Goal: Task Accomplishment & Management: Complete application form

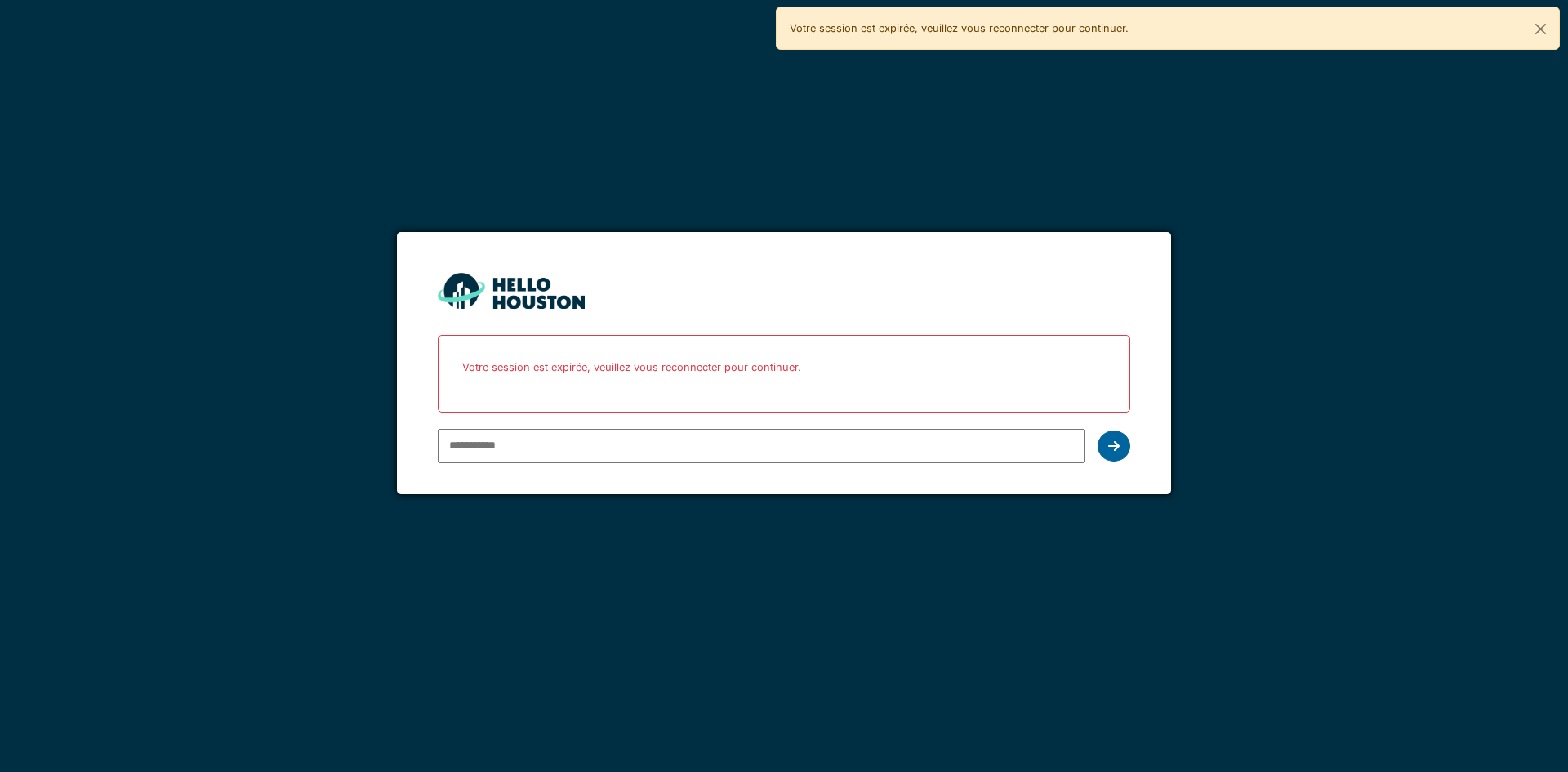
type input "**********"
click at [1123, 445] on div at bounding box center [1114, 445] width 32 height 31
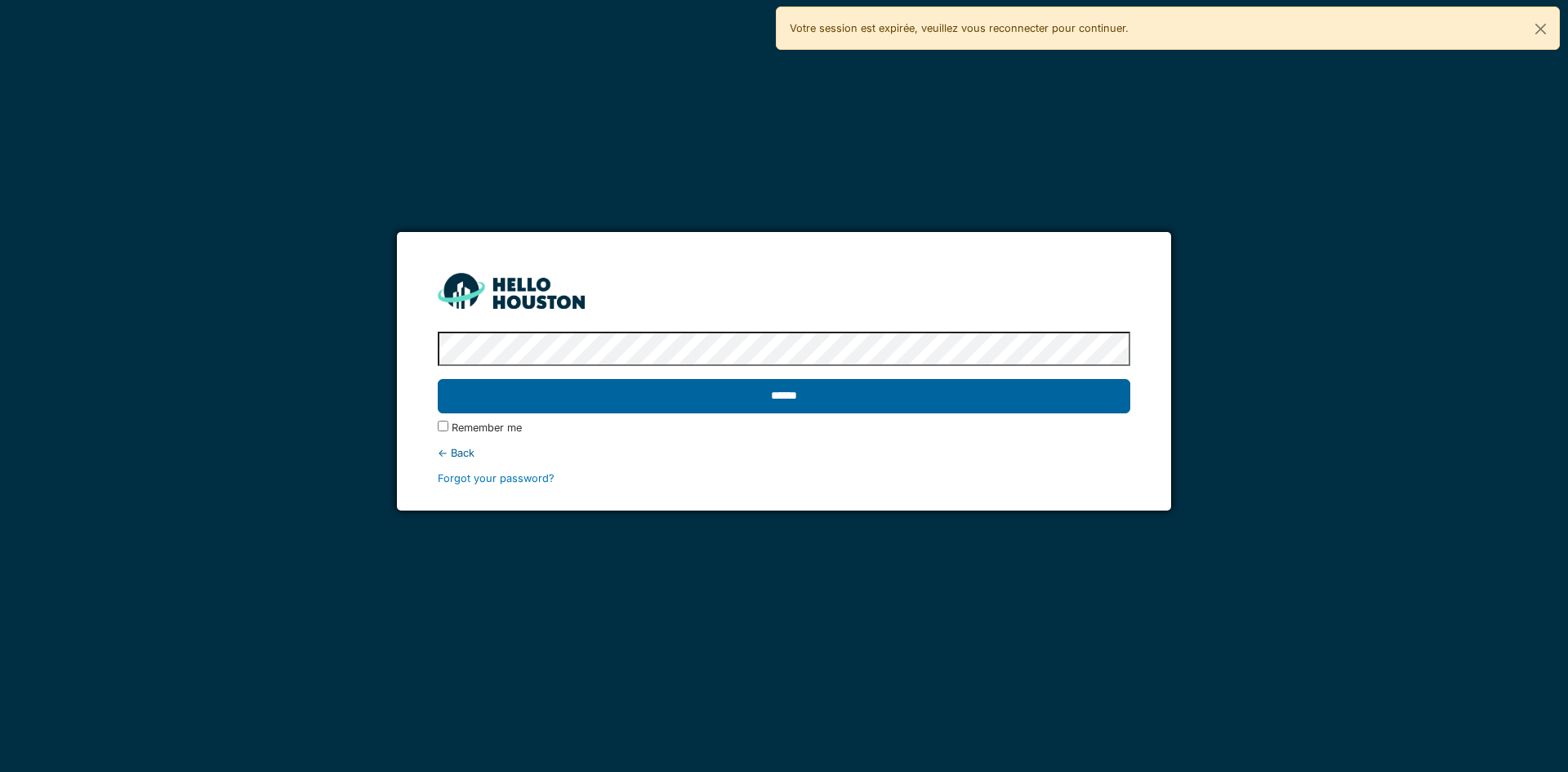
click at [1055, 407] on input "******" at bounding box center [784, 396] width 692 height 34
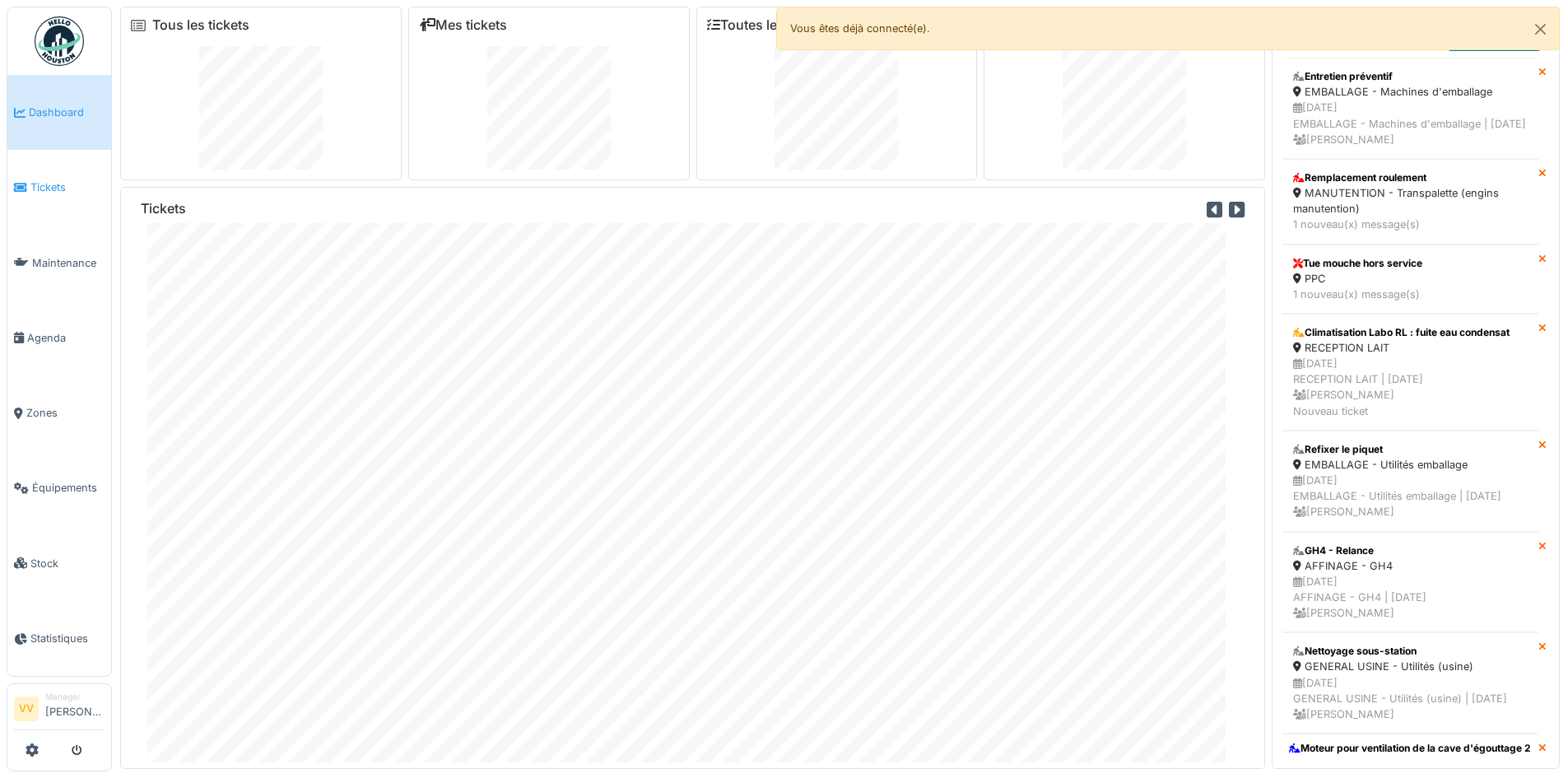
click at [72, 193] on link "Tickets" at bounding box center [59, 187] width 104 height 75
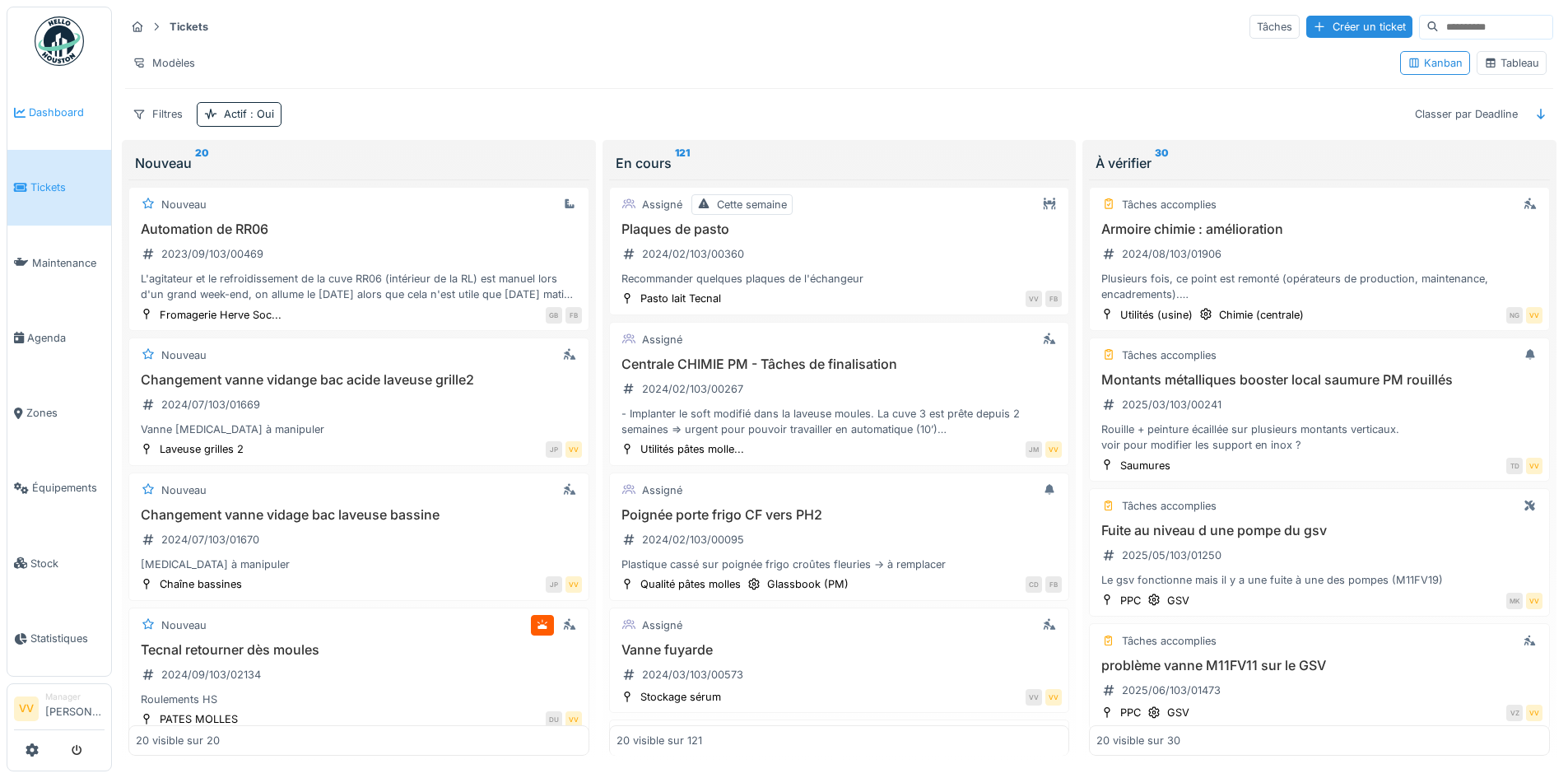
click at [54, 99] on link "Dashboard" at bounding box center [59, 112] width 104 height 75
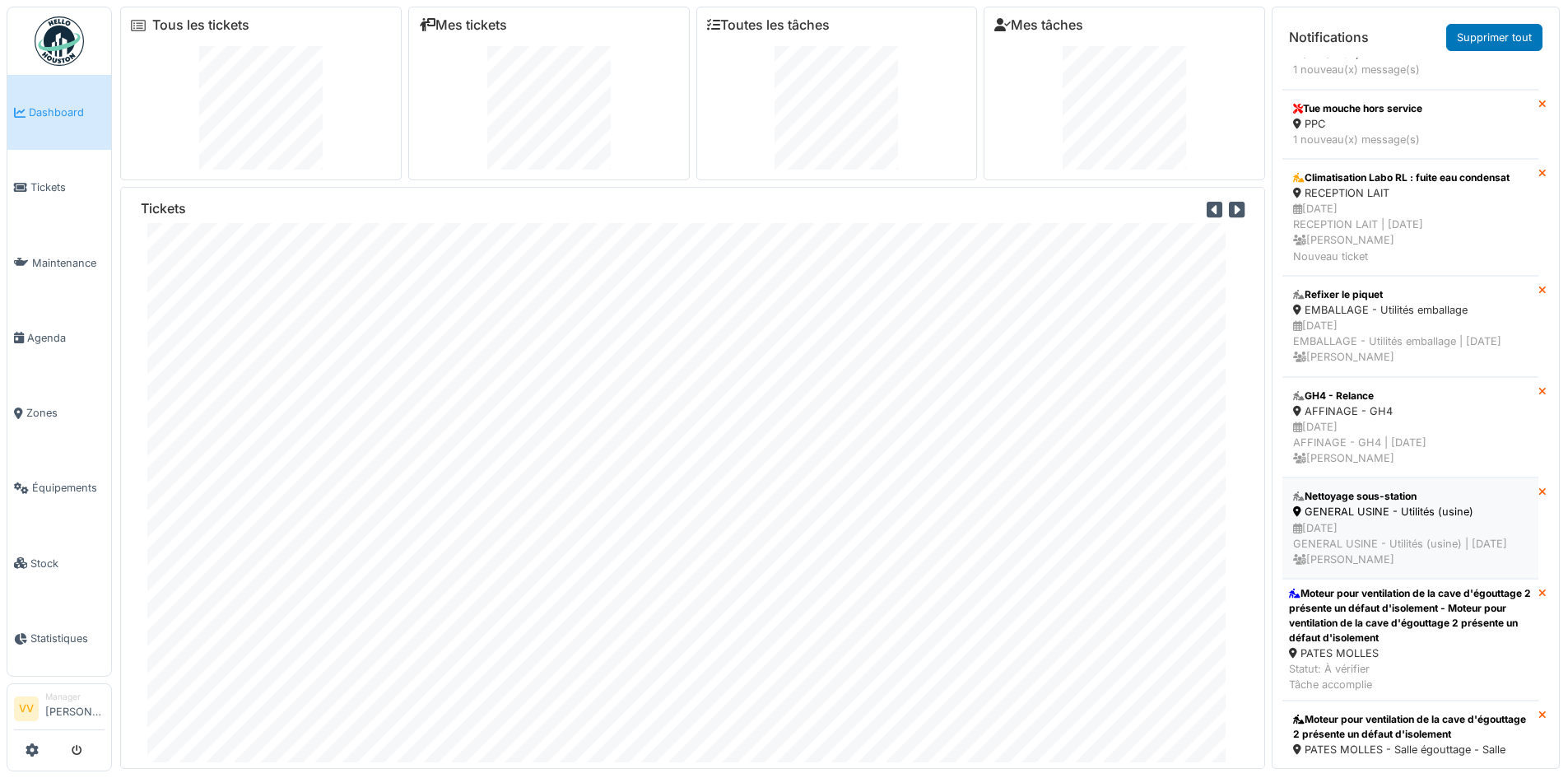
scroll to position [329, 0]
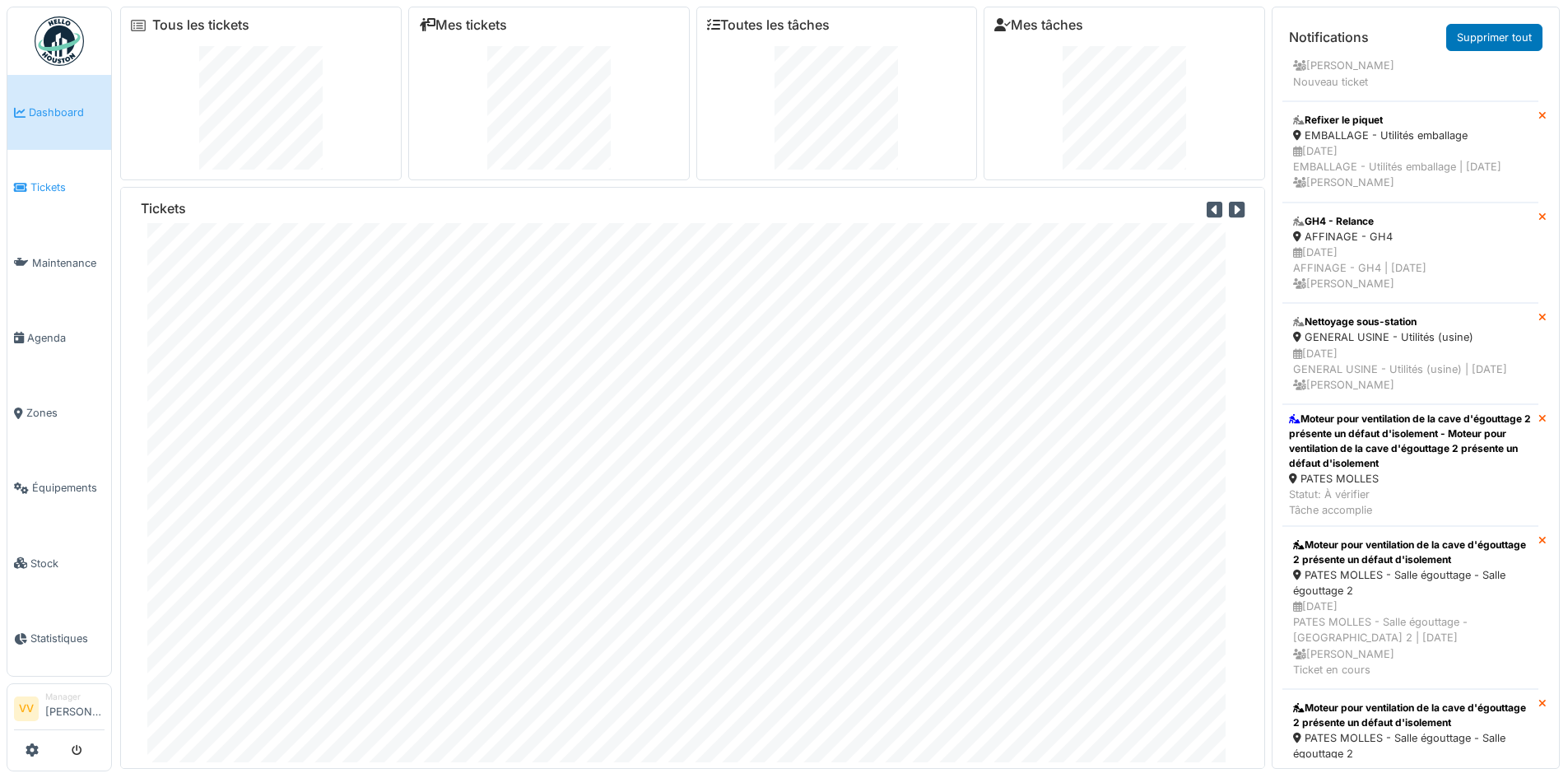
click at [29, 184] on li "Tickets" at bounding box center [59, 187] width 90 height 15
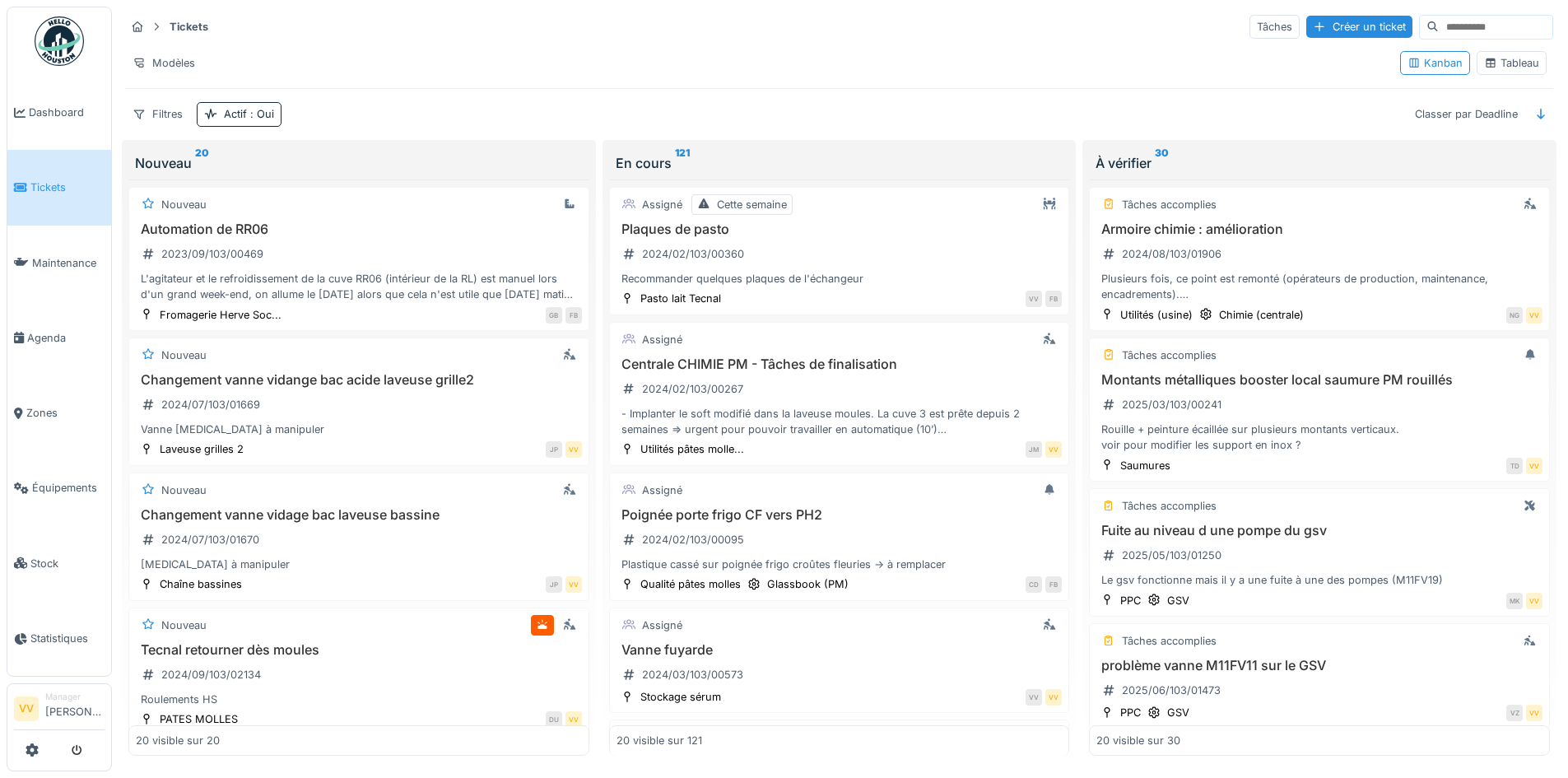
click at [47, 183] on span "Tickets" at bounding box center [67, 187] width 74 height 15
click at [37, 175] on link "Tickets" at bounding box center [59, 187] width 104 height 75
click at [63, 194] on link "Tickets" at bounding box center [59, 187] width 104 height 75
click at [1307, 36] on div "Créer un ticket" at bounding box center [1360, 26] width 107 height 22
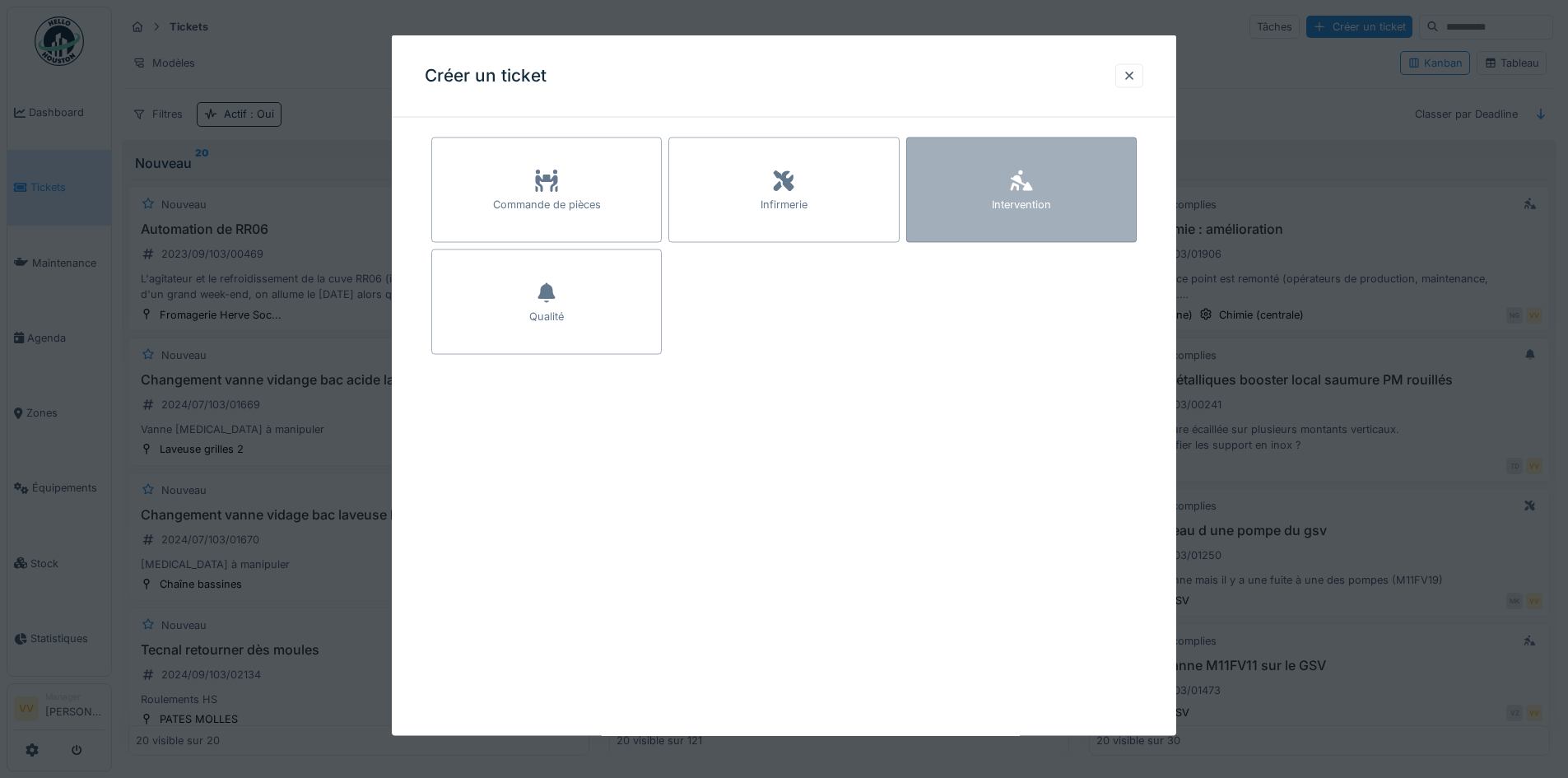
click at [1047, 208] on div "Intervention" at bounding box center [1022, 204] width 59 height 15
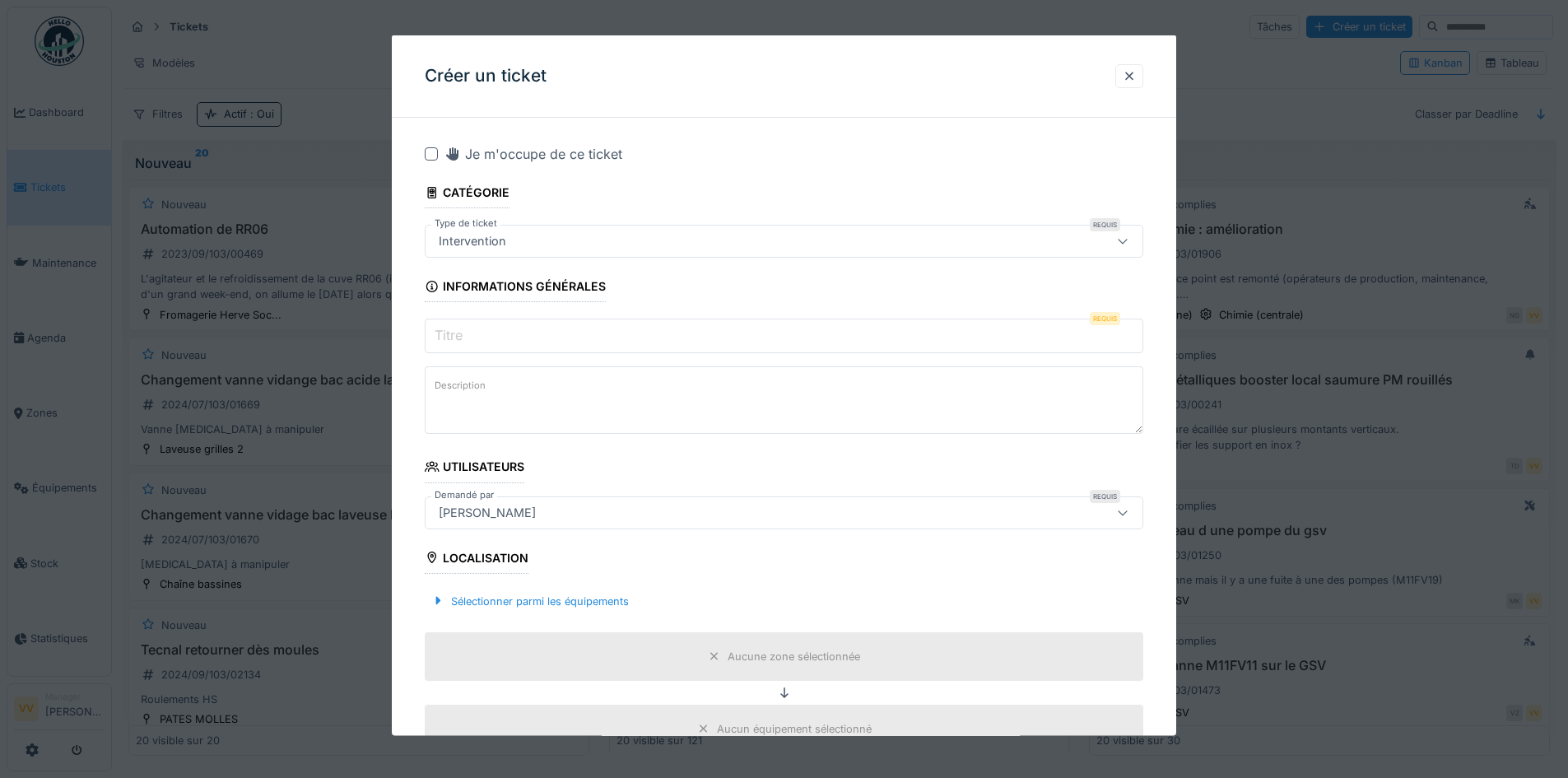
click at [538, 333] on input "Titre" at bounding box center [784, 336] width 719 height 35
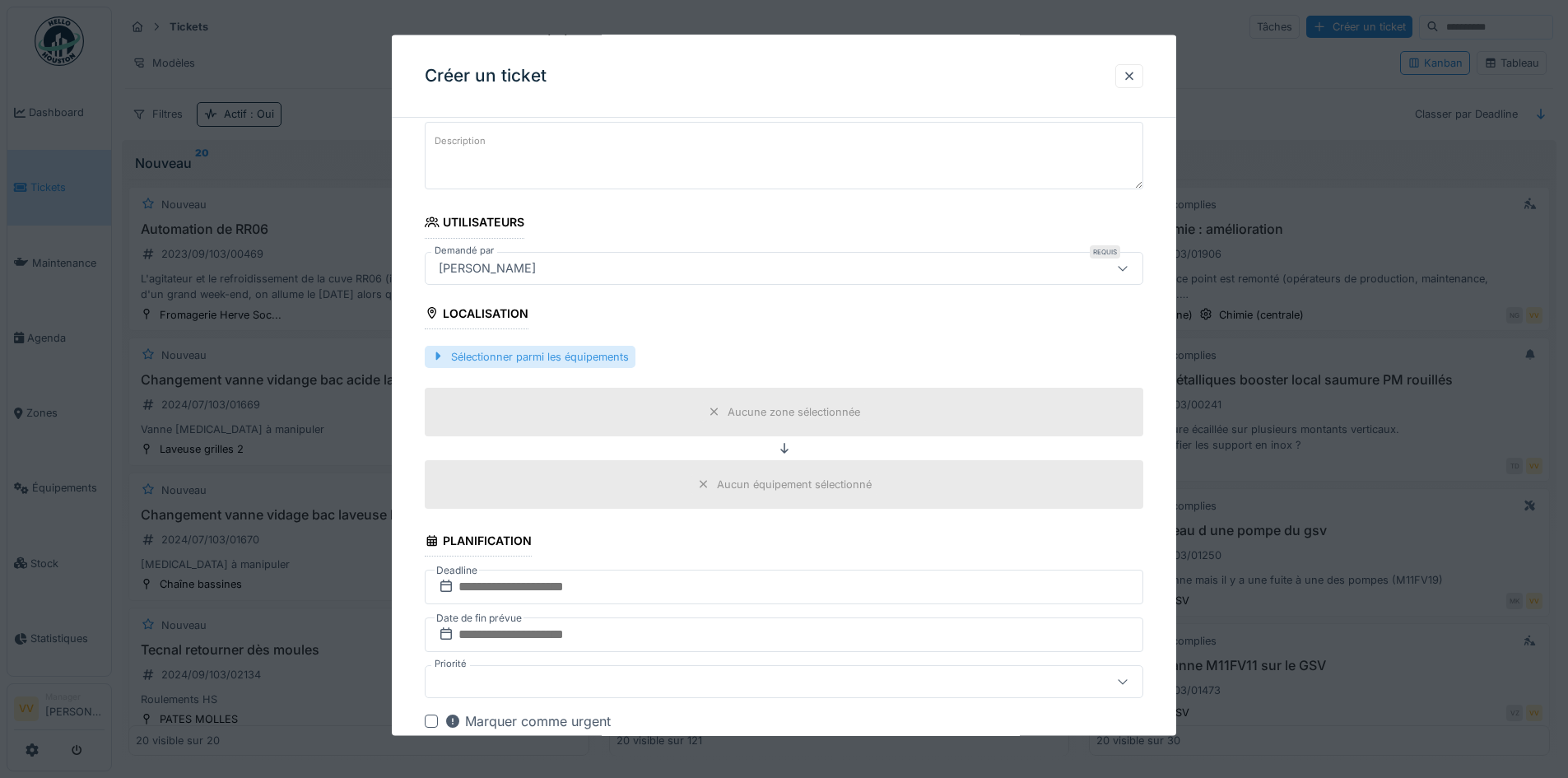
scroll to position [247, 0]
type input "**********"
click at [517, 348] on div "Sélectionner parmi les équipements" at bounding box center [531, 353] width 211 height 22
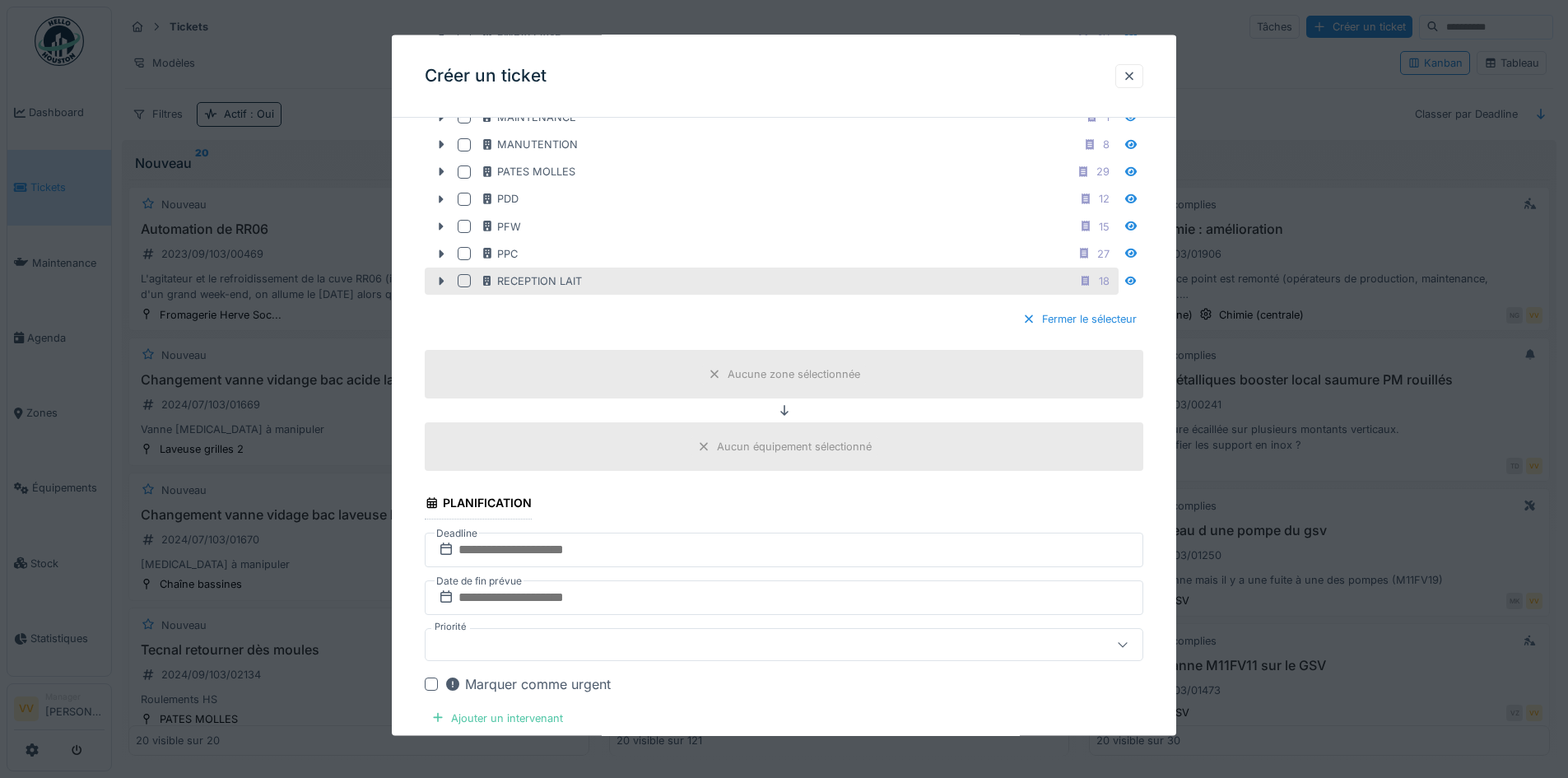
scroll to position [577, 0]
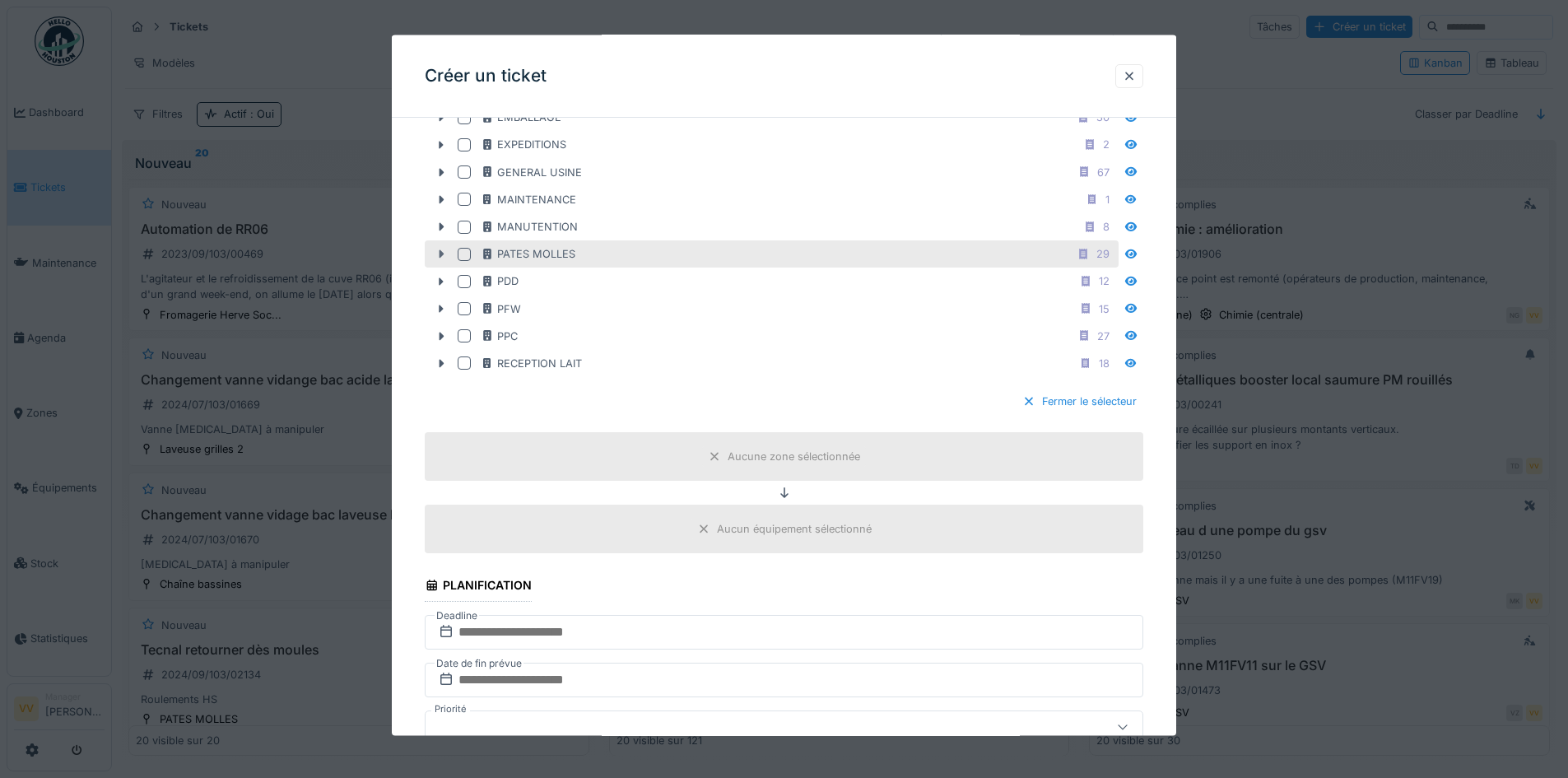
click at [443, 251] on icon at bounding box center [441, 253] width 13 height 11
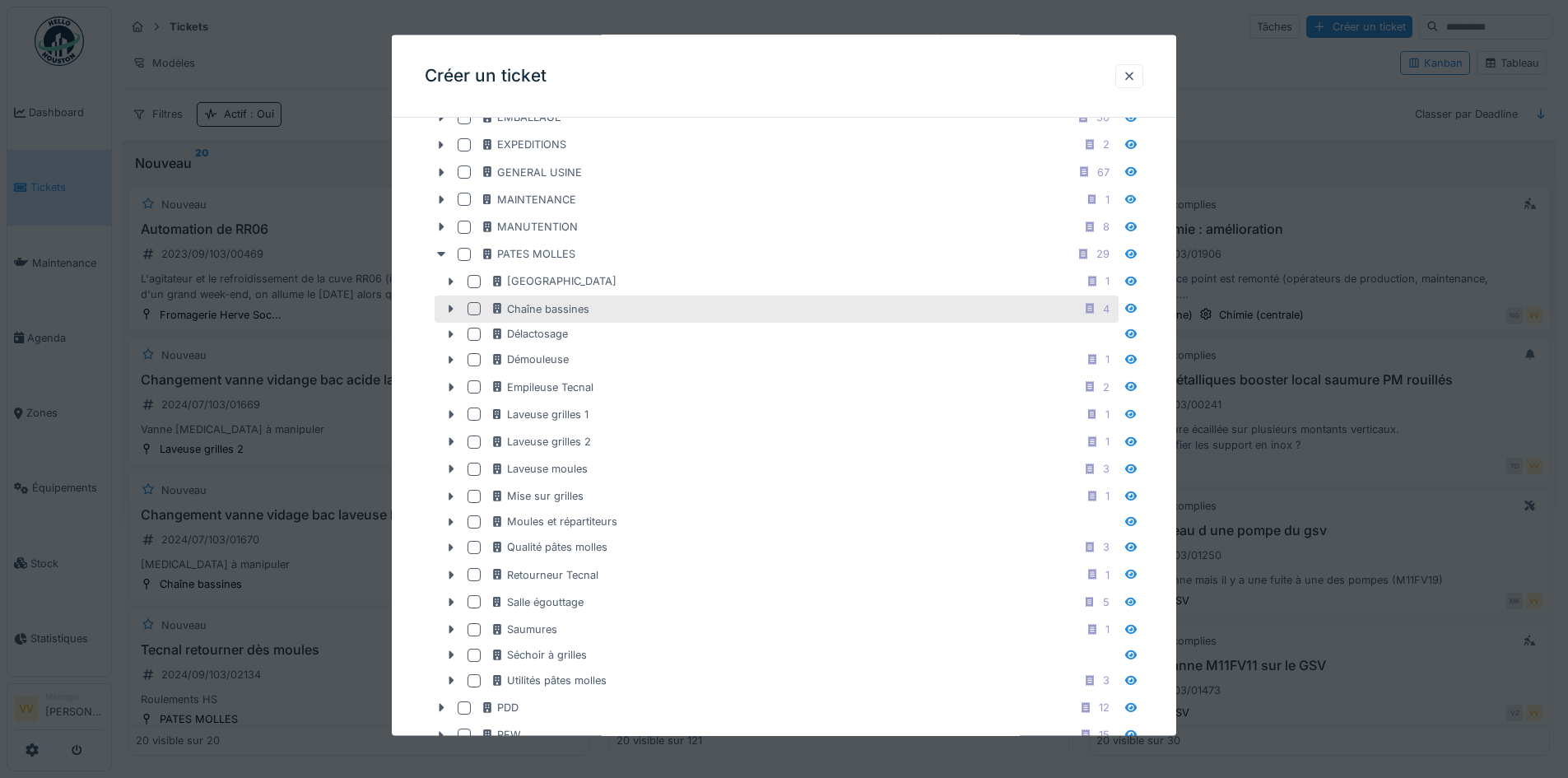
scroll to position [658, 0]
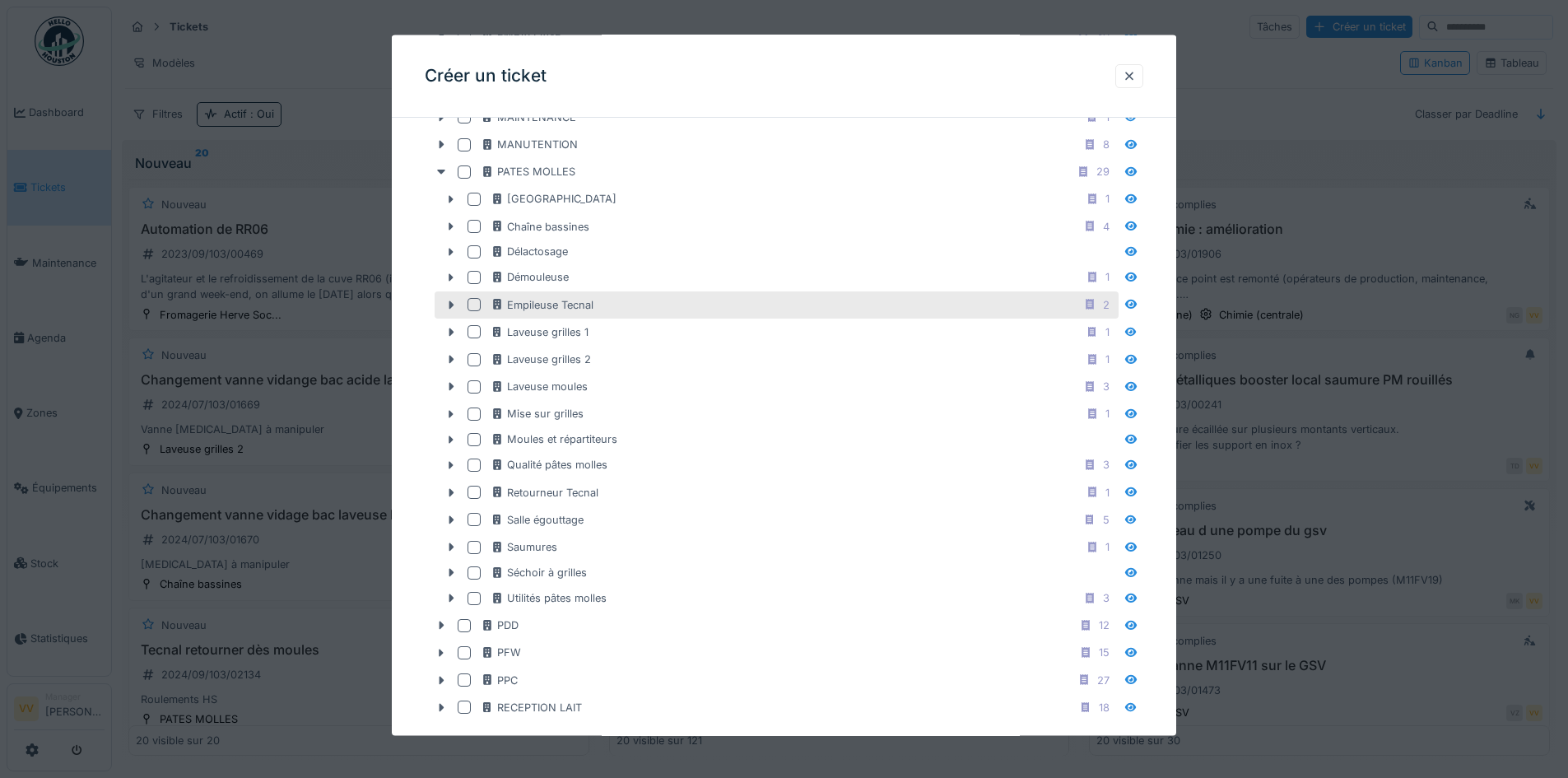
click at [641, 304] on div "Empileuse Tecnal 2" at bounding box center [802, 303] width 625 height 20
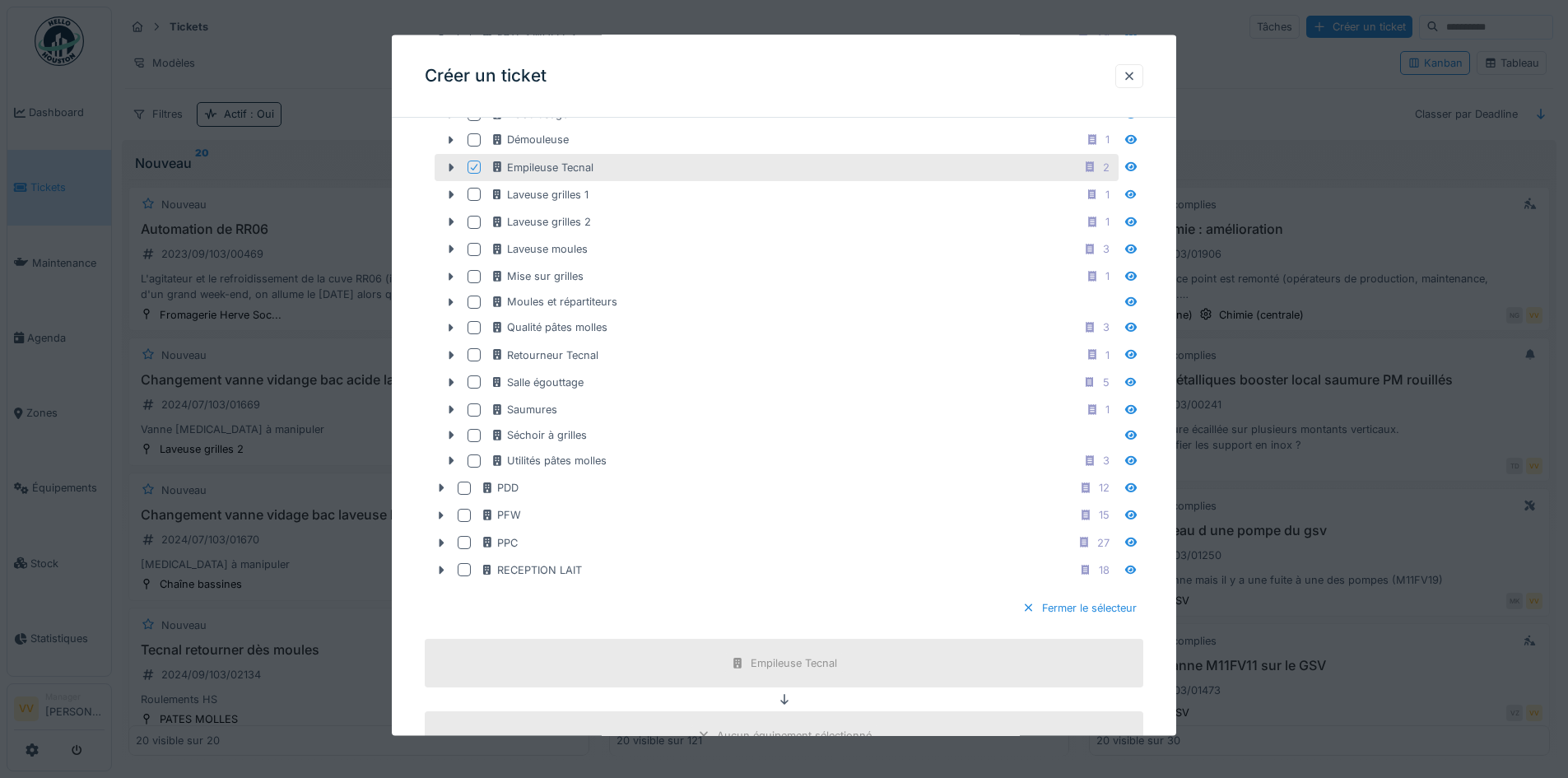
scroll to position [1152, 0]
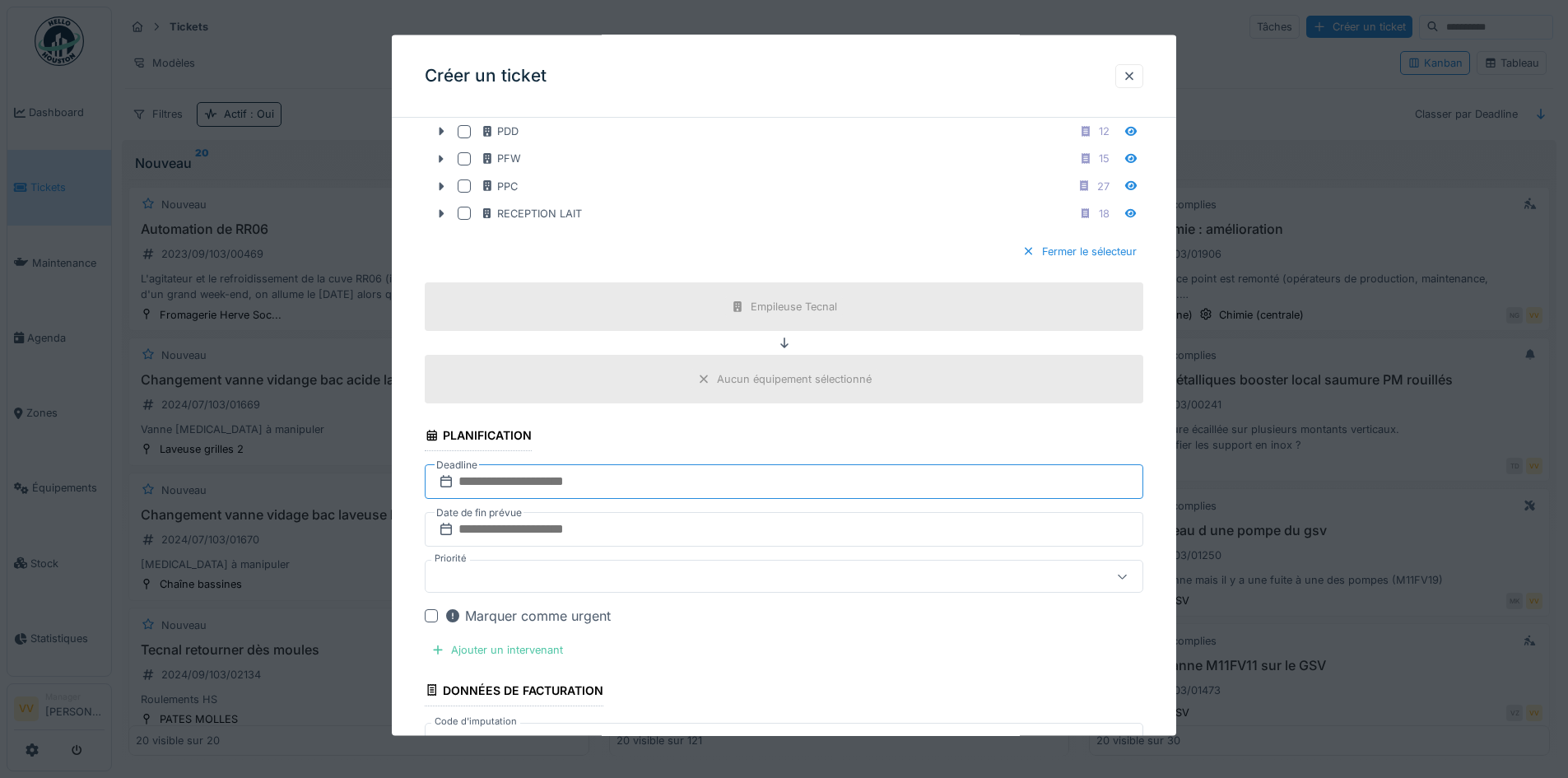
click at [680, 476] on input "text" at bounding box center [784, 482] width 719 height 35
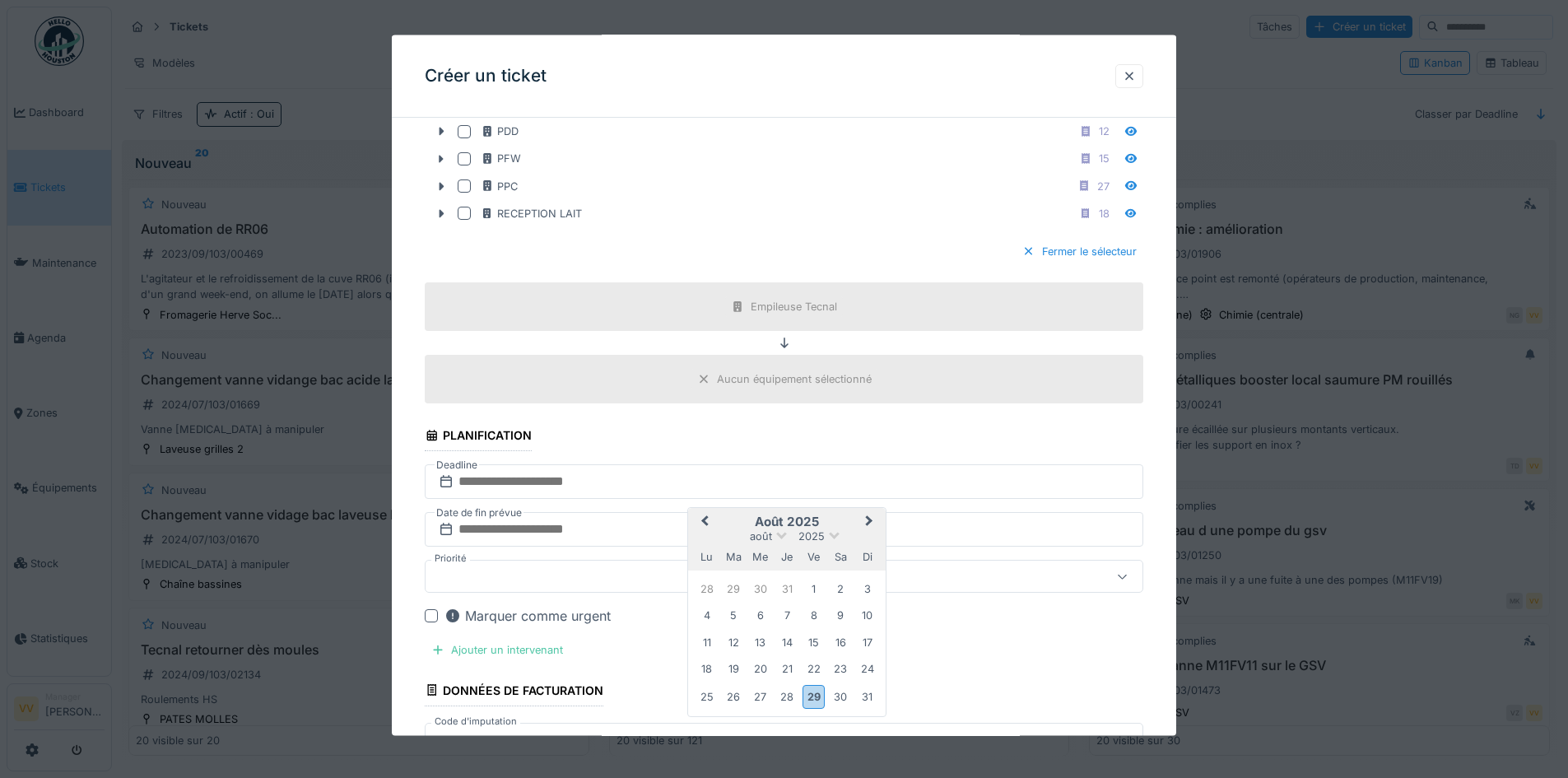
click at [869, 519] on span "Next Month" at bounding box center [869, 522] width 0 height 20
click at [733, 588] on div "2" at bounding box center [733, 588] width 22 height 22
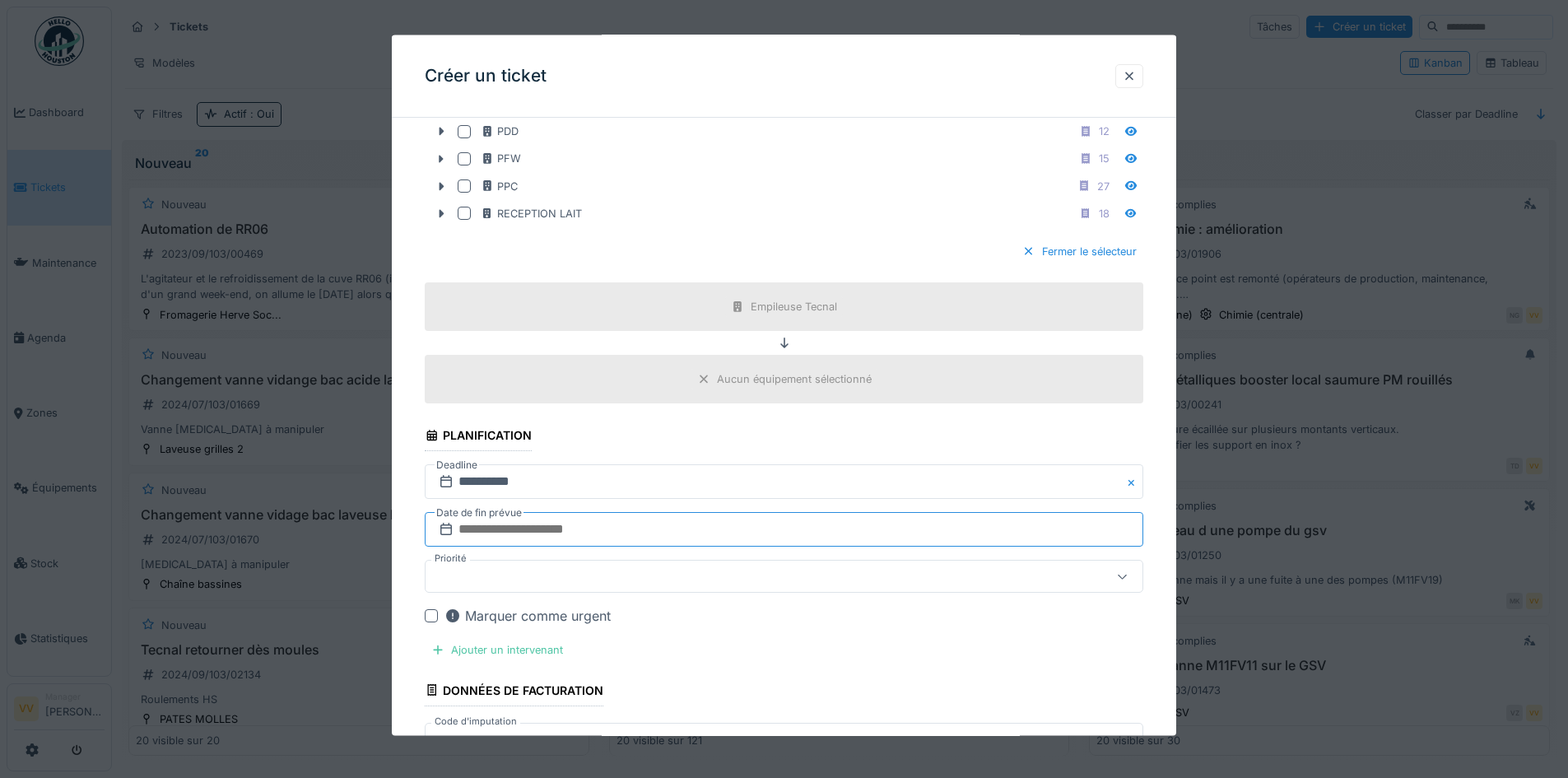
click at [608, 520] on input "text" at bounding box center [784, 530] width 719 height 35
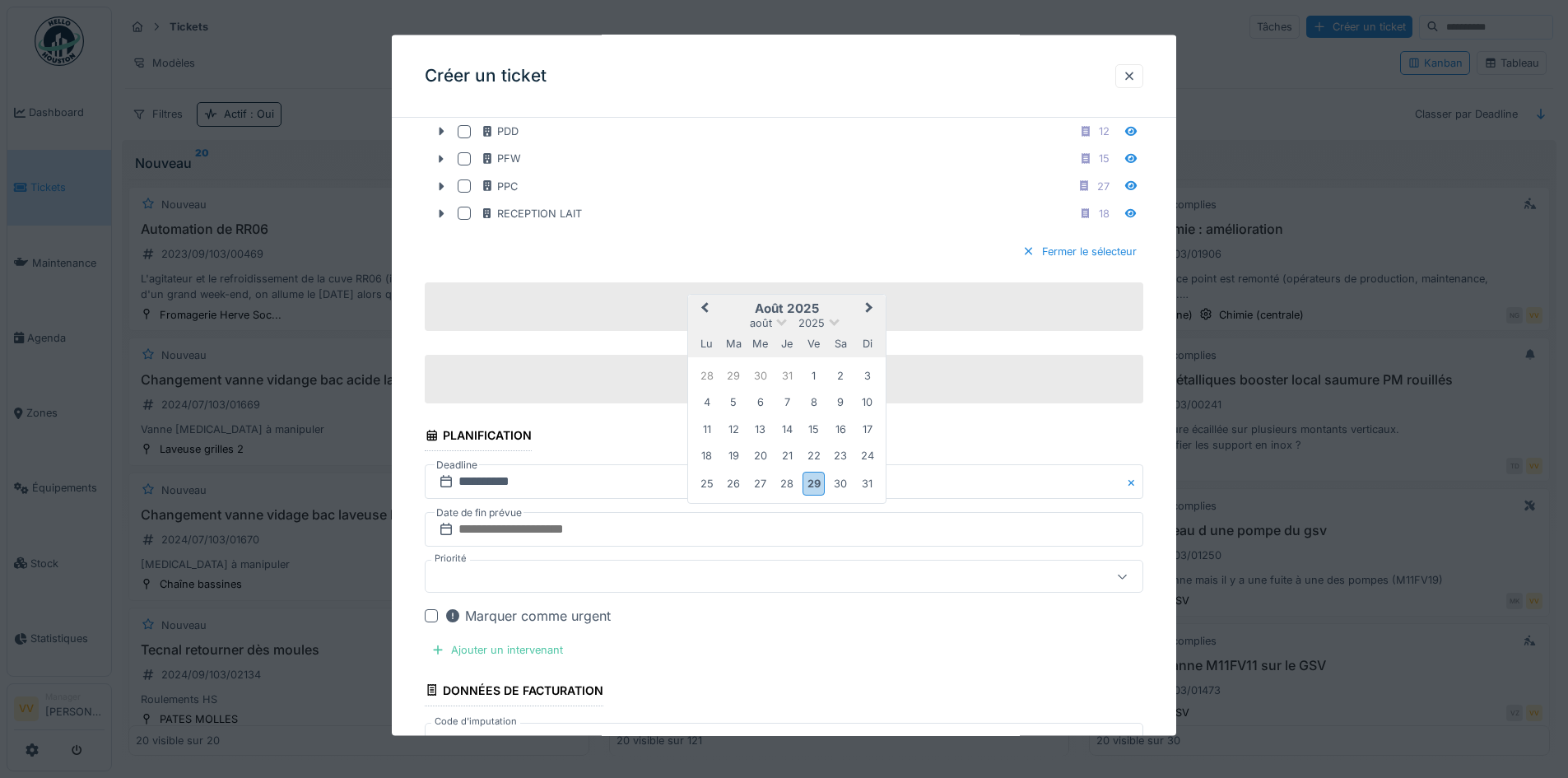
click at [872, 307] on button "Next Month" at bounding box center [870, 309] width 26 height 26
click at [733, 374] on div "2" at bounding box center [733, 377] width 22 height 22
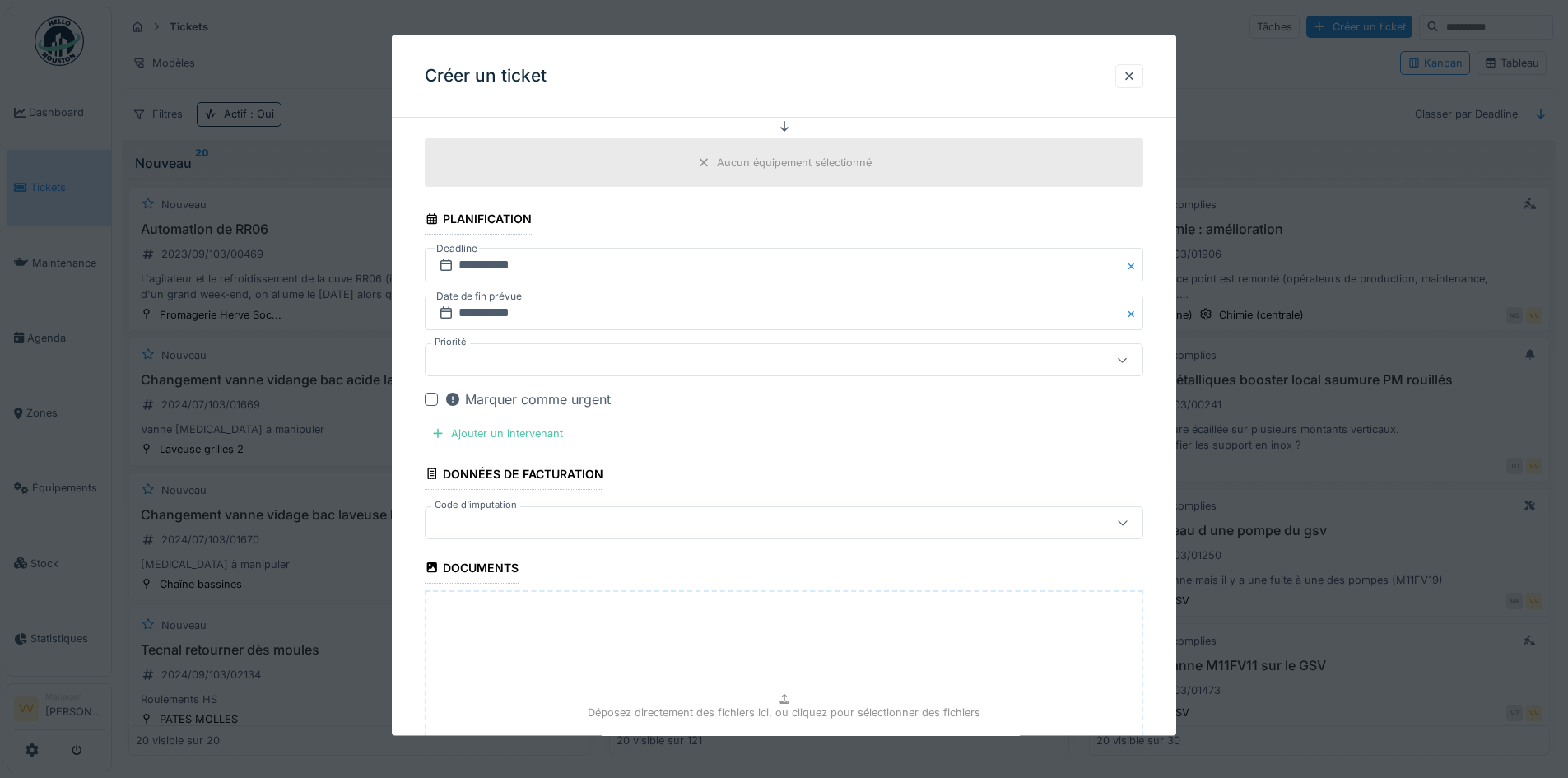
scroll to position [1400, 0]
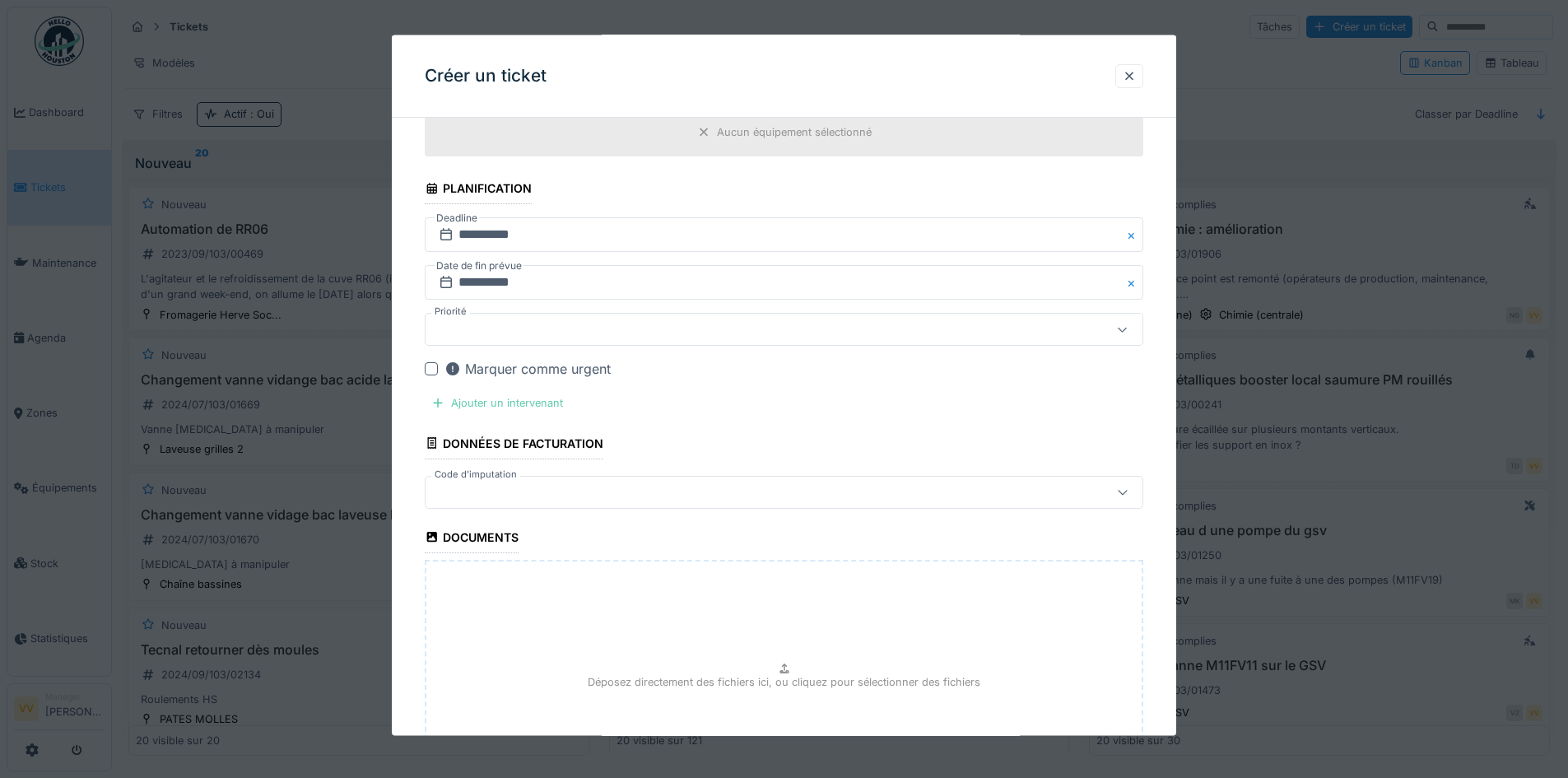
click at [513, 403] on div "Ajouter un intervenant" at bounding box center [497, 402] width 145 height 22
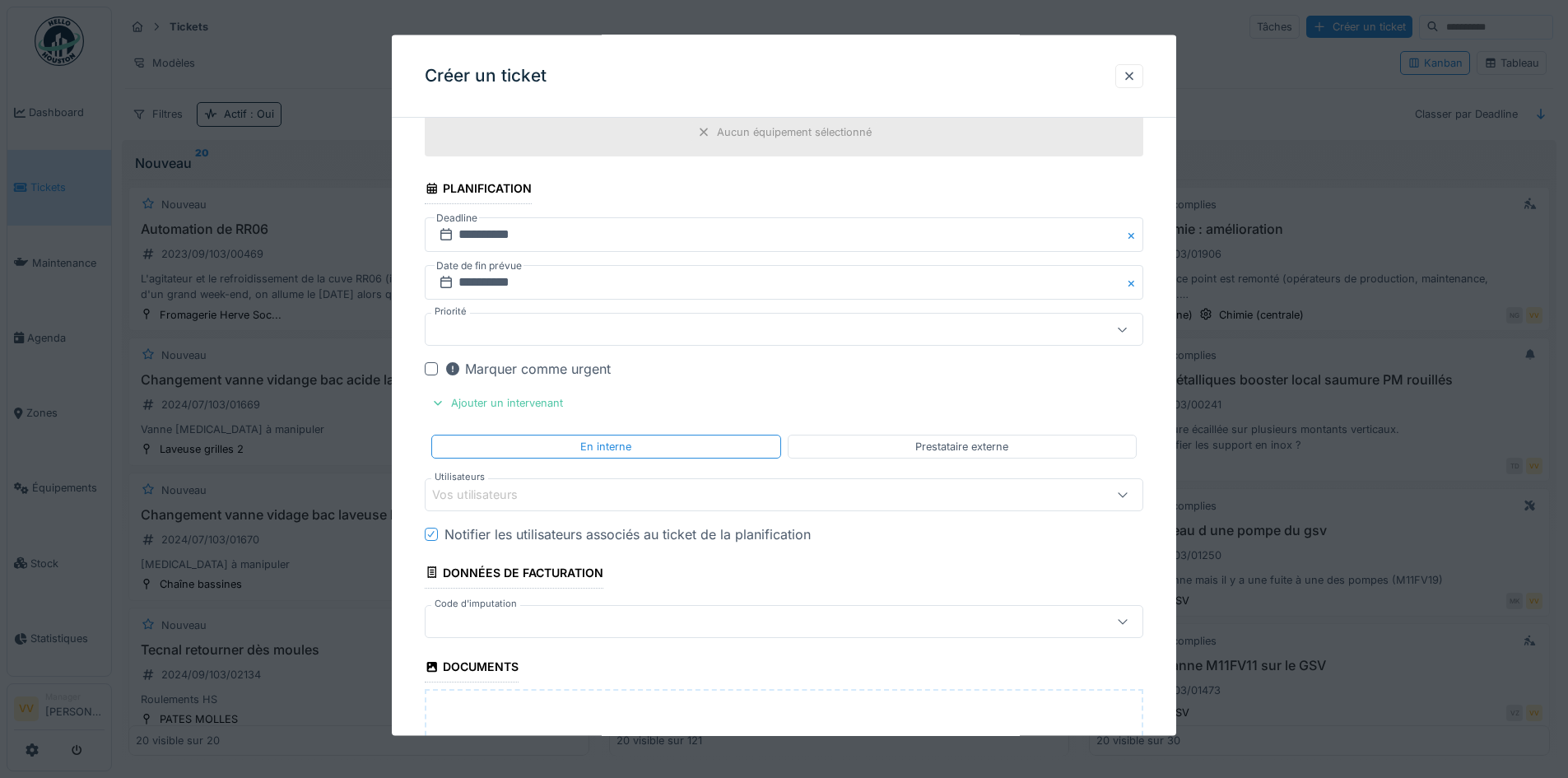
click at [547, 496] on div "Vos utilisateurs" at bounding box center [742, 493] width 620 height 18
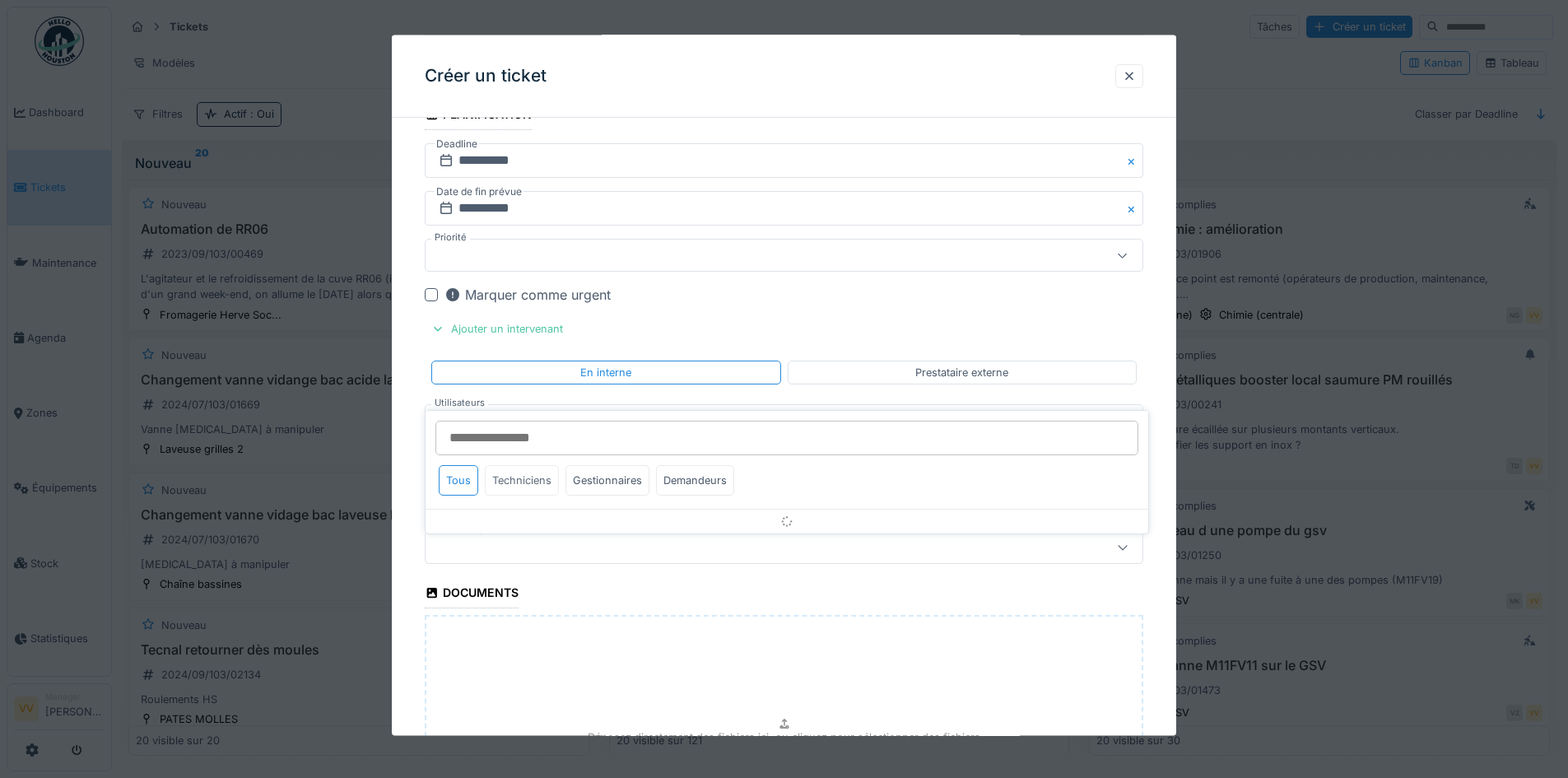
scroll to position [1508, 0]
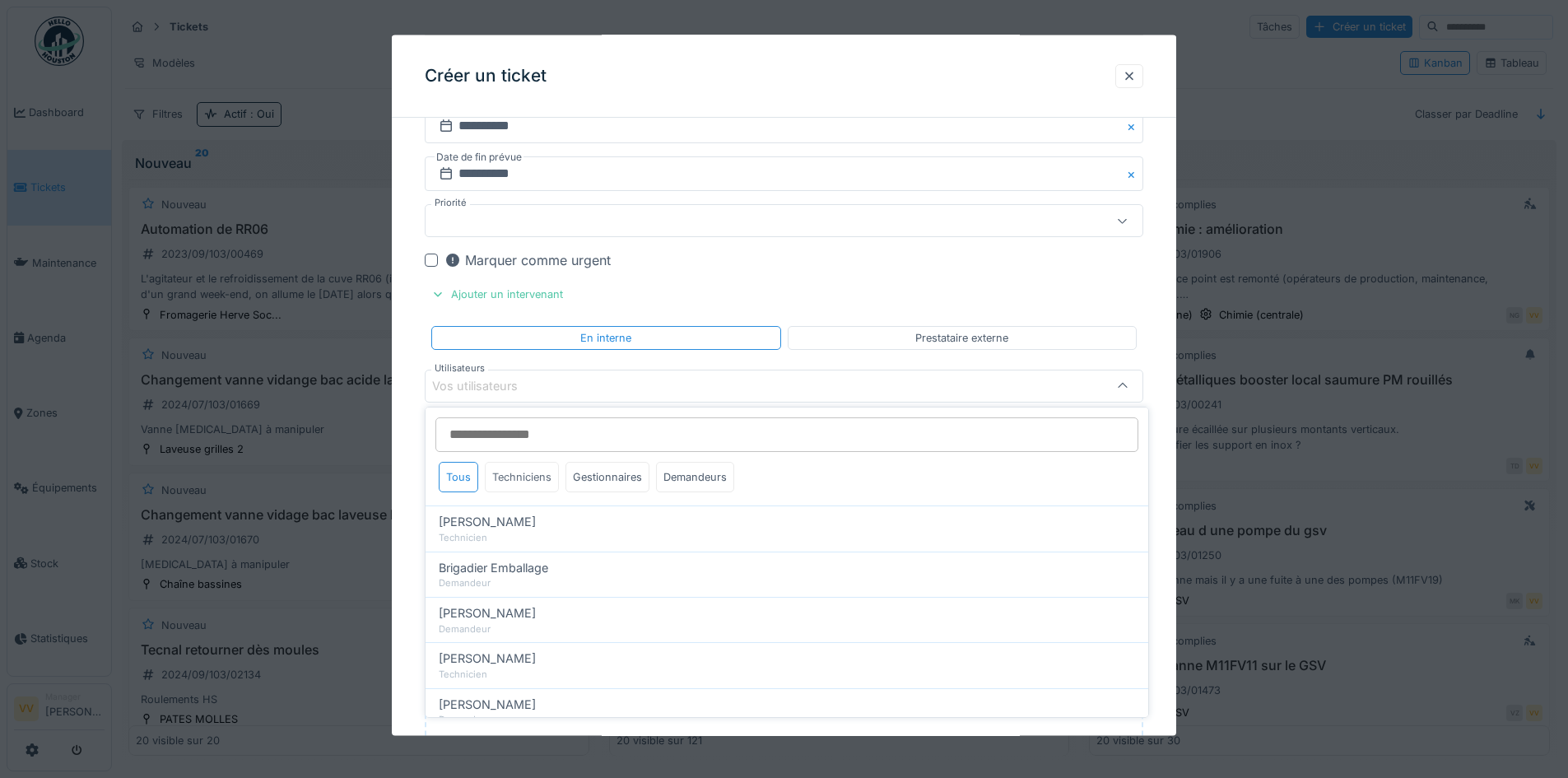
click at [542, 481] on div "Techniciens" at bounding box center [521, 477] width 74 height 31
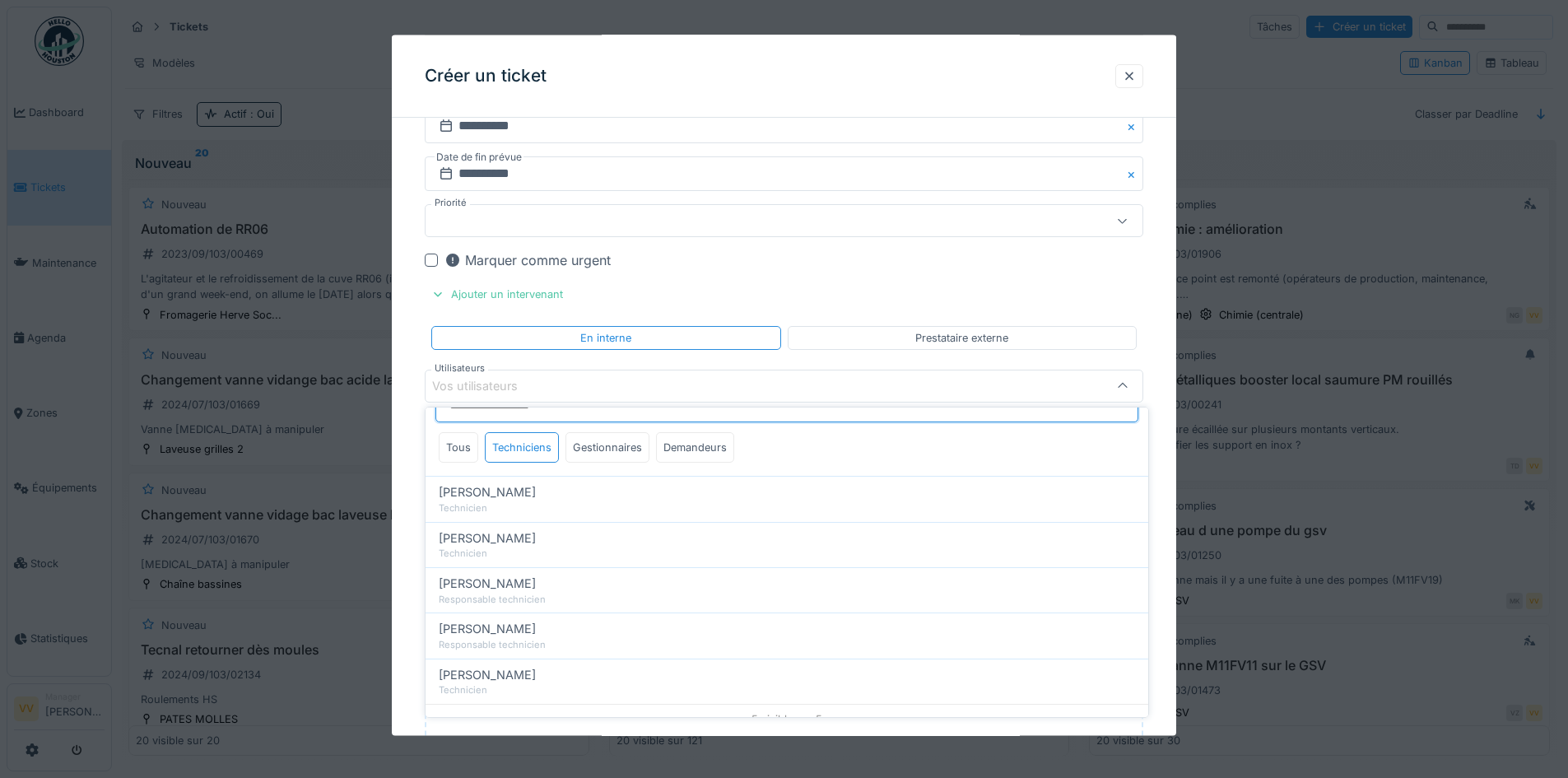
scroll to position [46, 0]
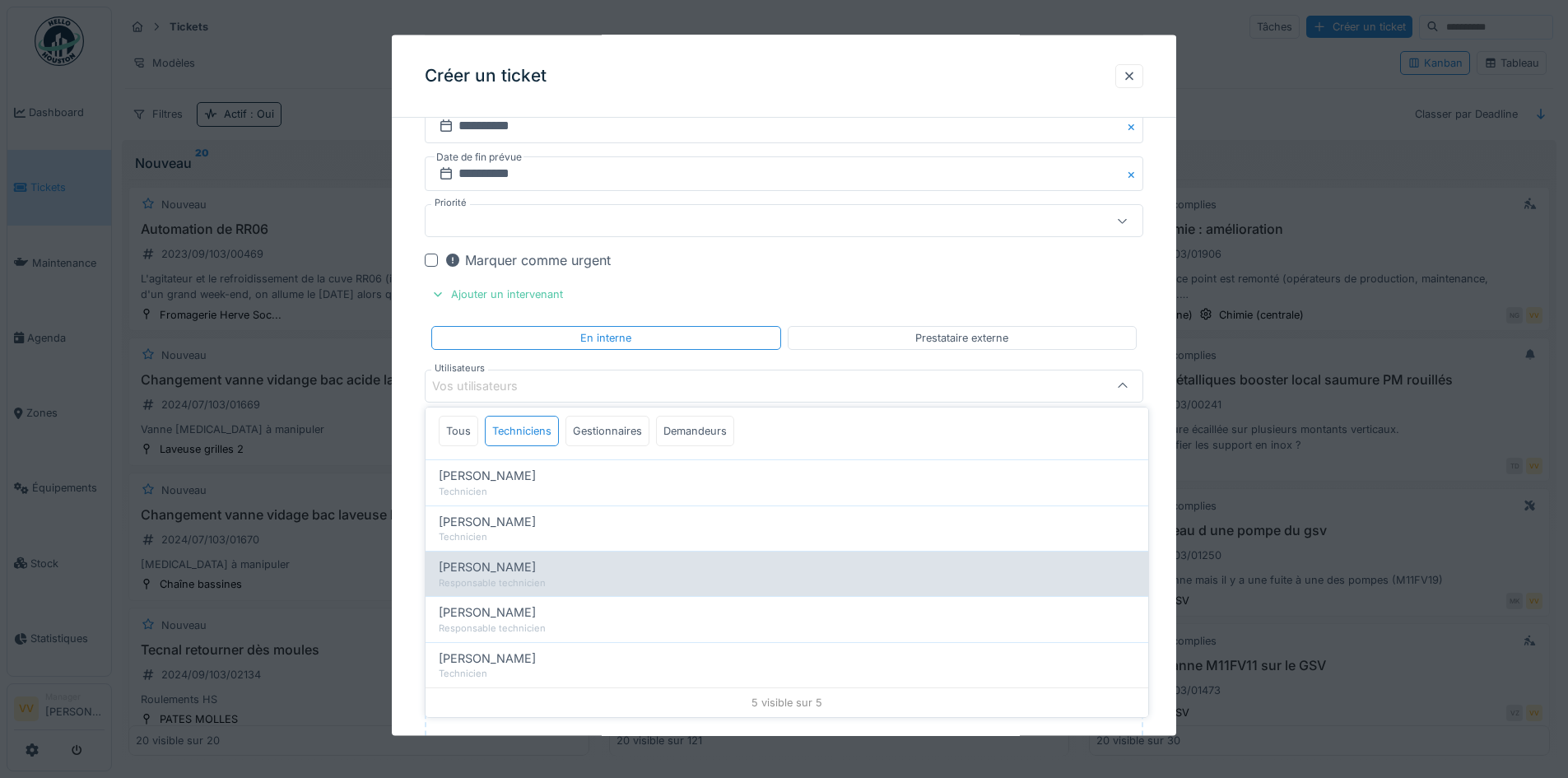
click at [531, 563] on div "[PERSON_NAME]" at bounding box center [787, 567] width 697 height 18
type input "****"
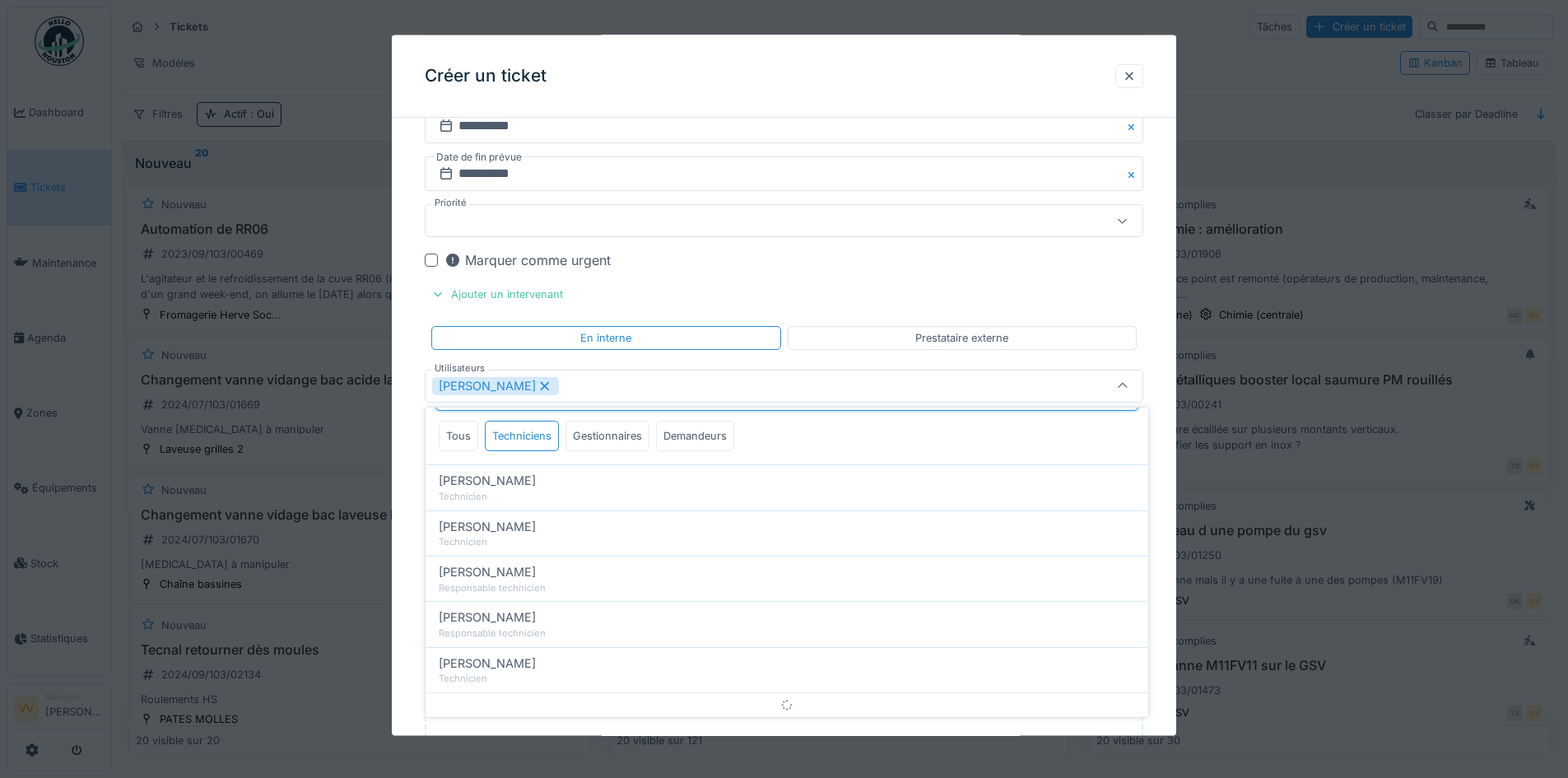
scroll to position [0, 0]
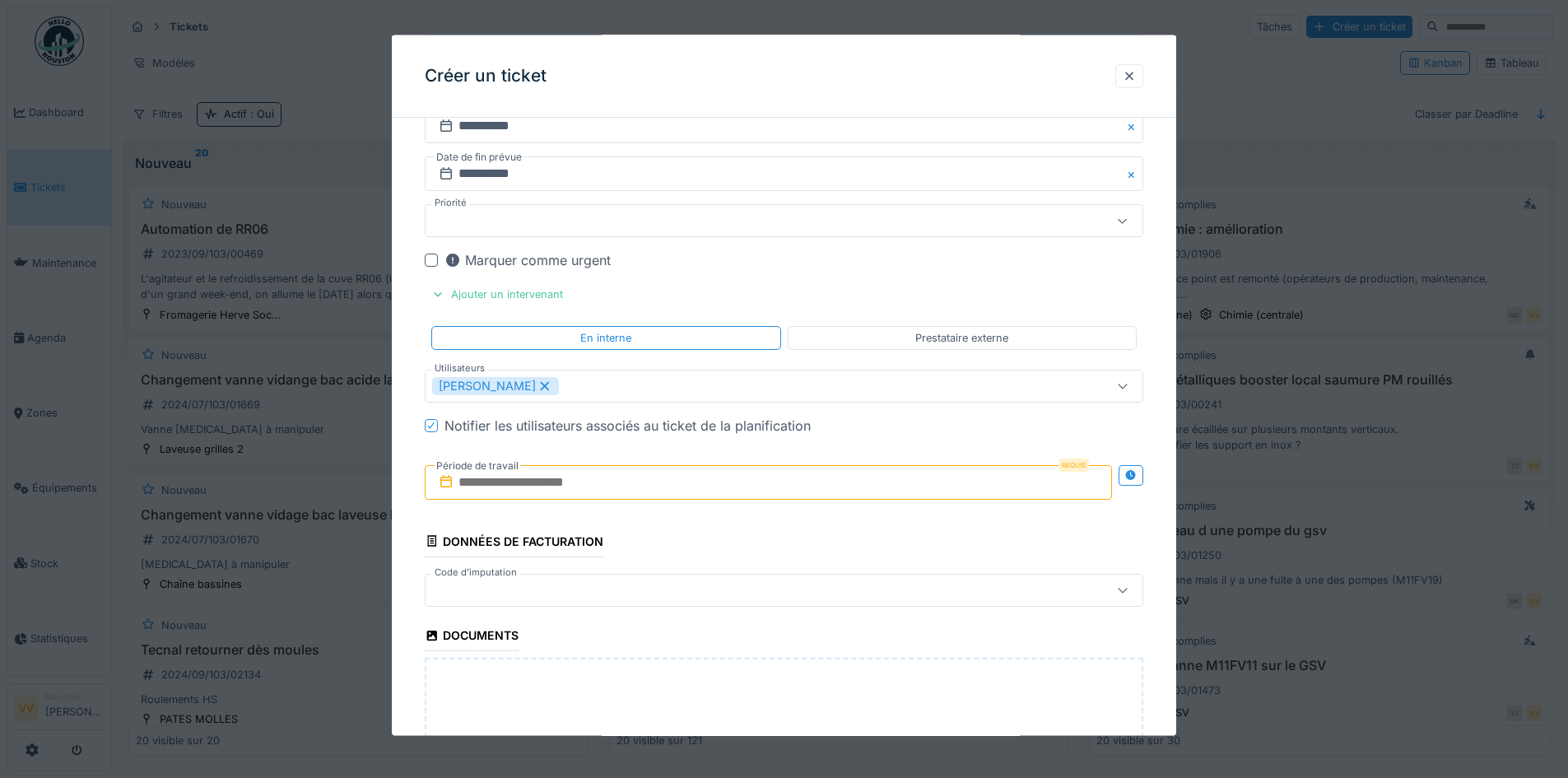
click at [867, 266] on div "Marquer comme urgent" at bounding box center [794, 260] width 699 height 20
click at [653, 478] on input "text" at bounding box center [769, 482] width 687 height 35
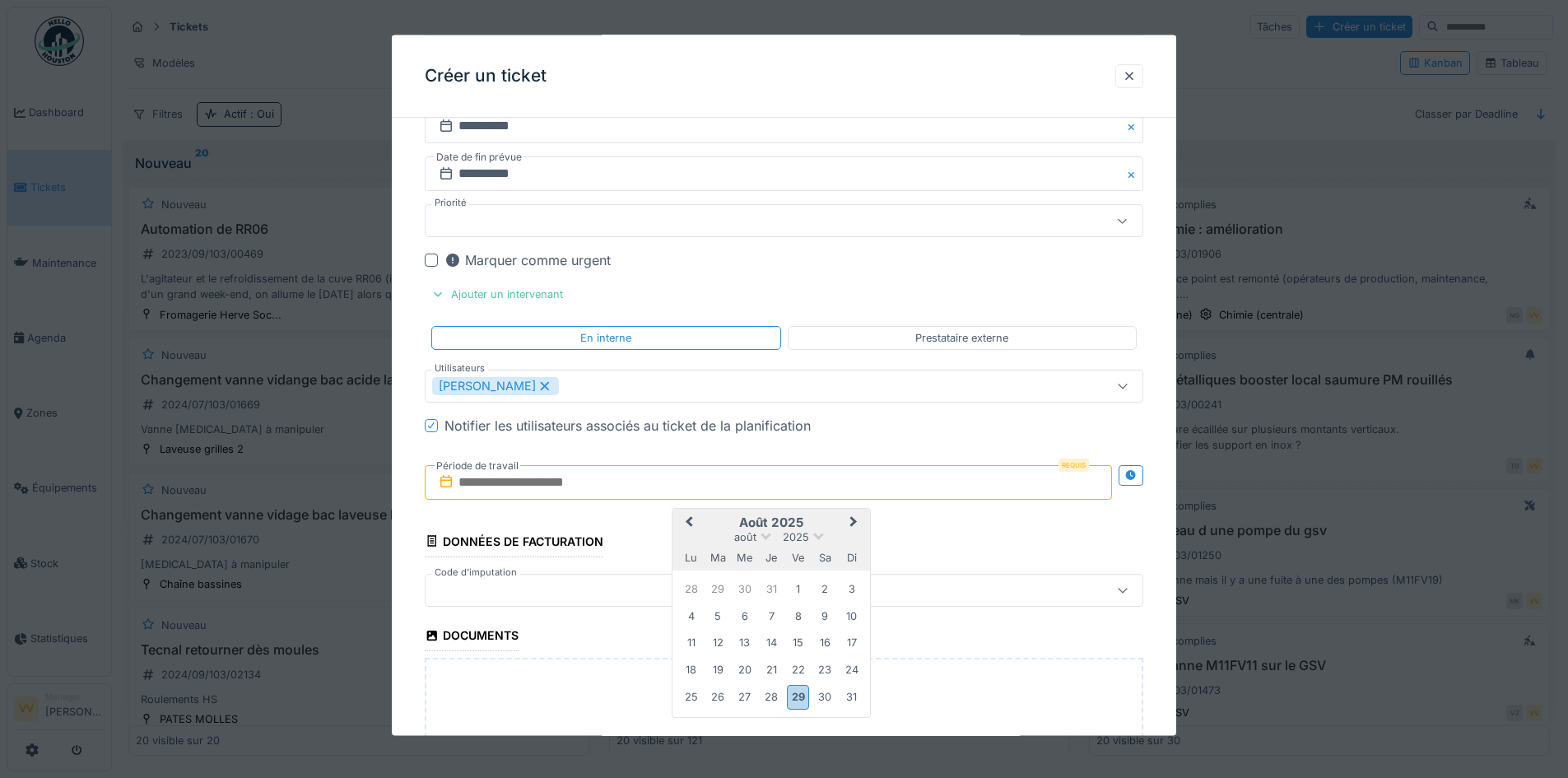
click at [854, 519] on span "Next Month" at bounding box center [854, 522] width 0 height 20
click at [725, 593] on div "2" at bounding box center [718, 588] width 22 height 22
click at [721, 587] on div "2" at bounding box center [718, 588] width 22 height 22
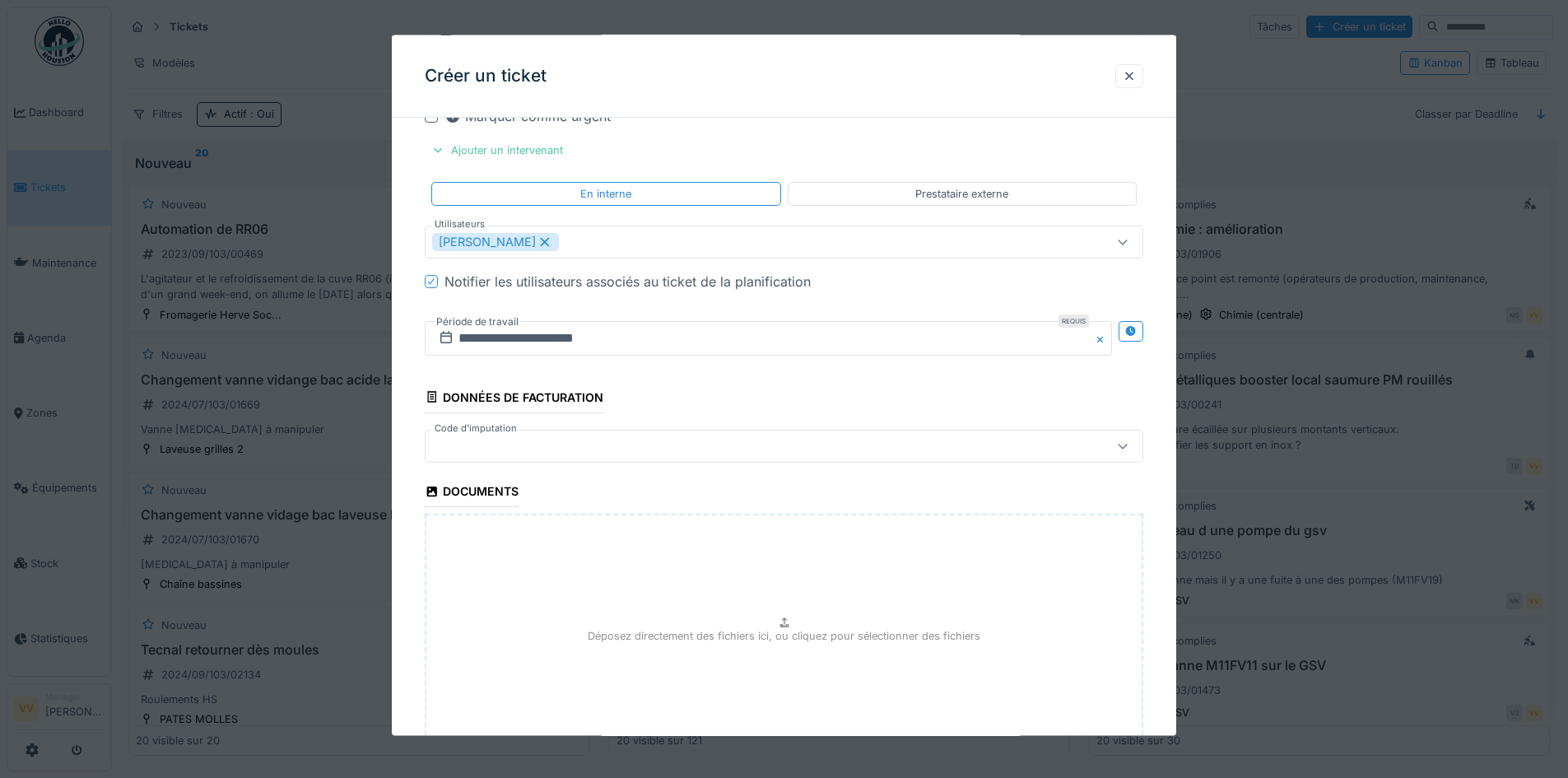
scroll to position [1783, 0]
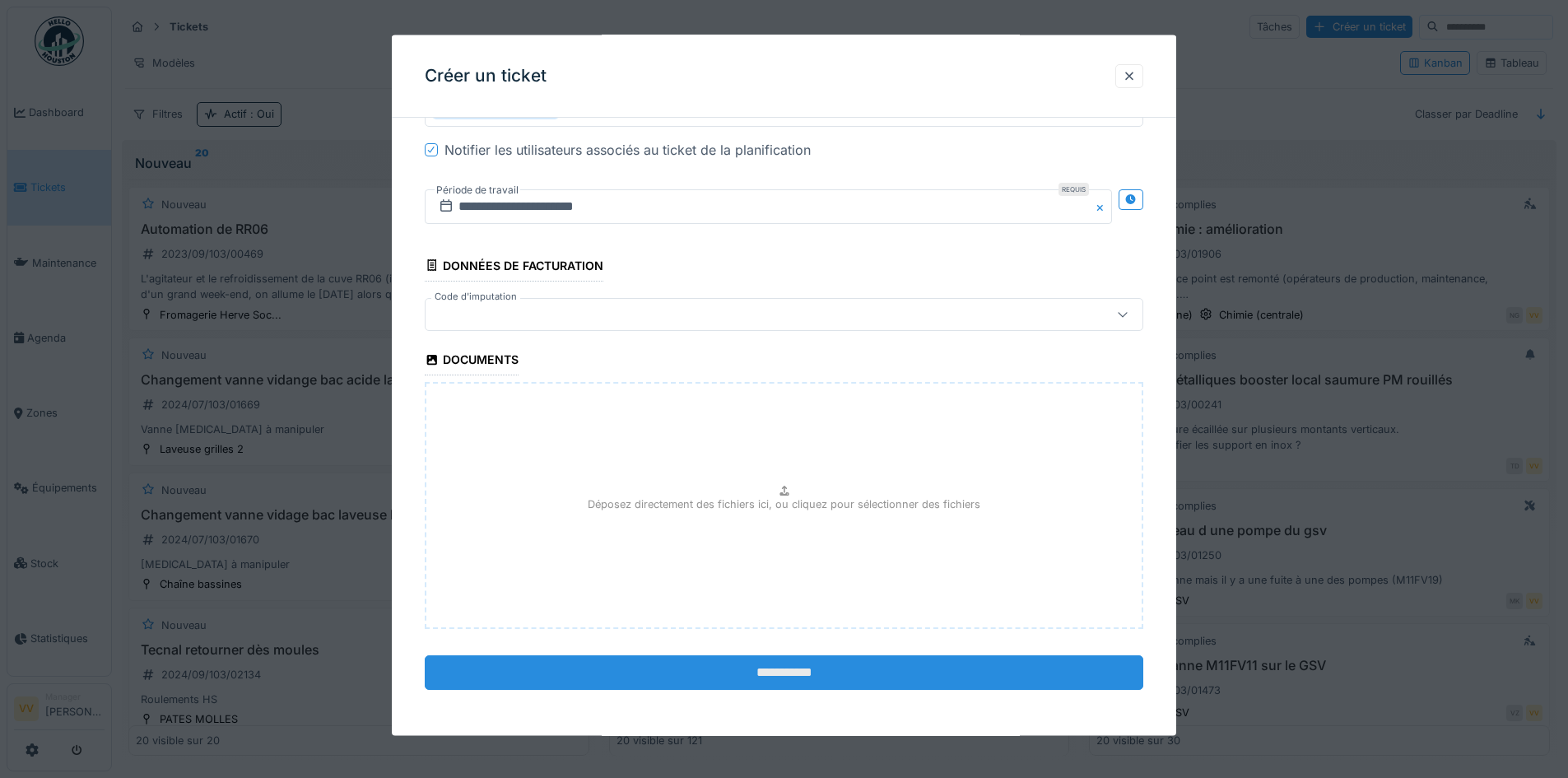
click at [688, 674] on input "**********" at bounding box center [784, 672] width 719 height 35
